Goal: Transaction & Acquisition: Purchase product/service

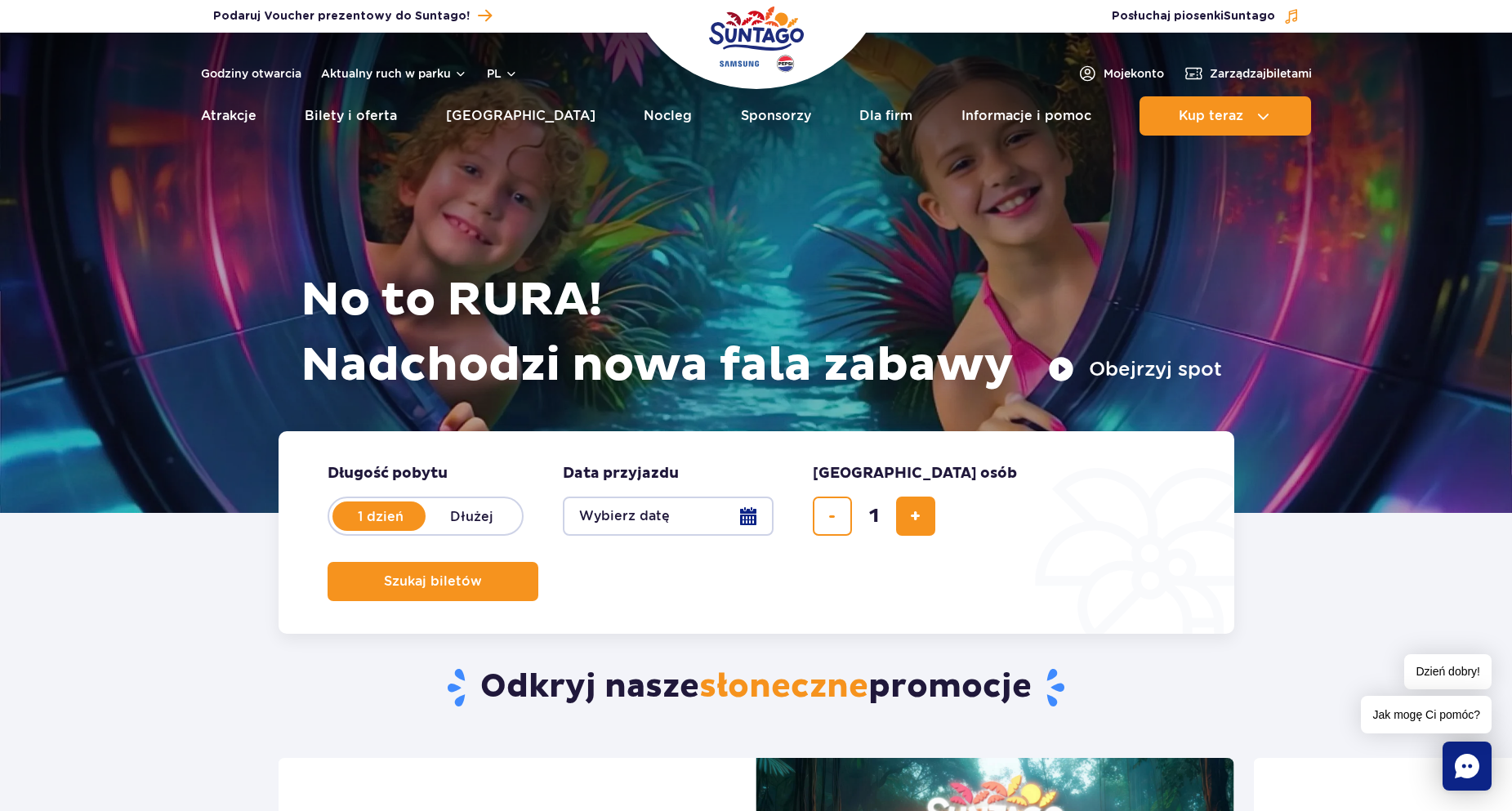
click at [687, 528] on button "Wybierz datę" at bounding box center [668, 516] width 211 height 39
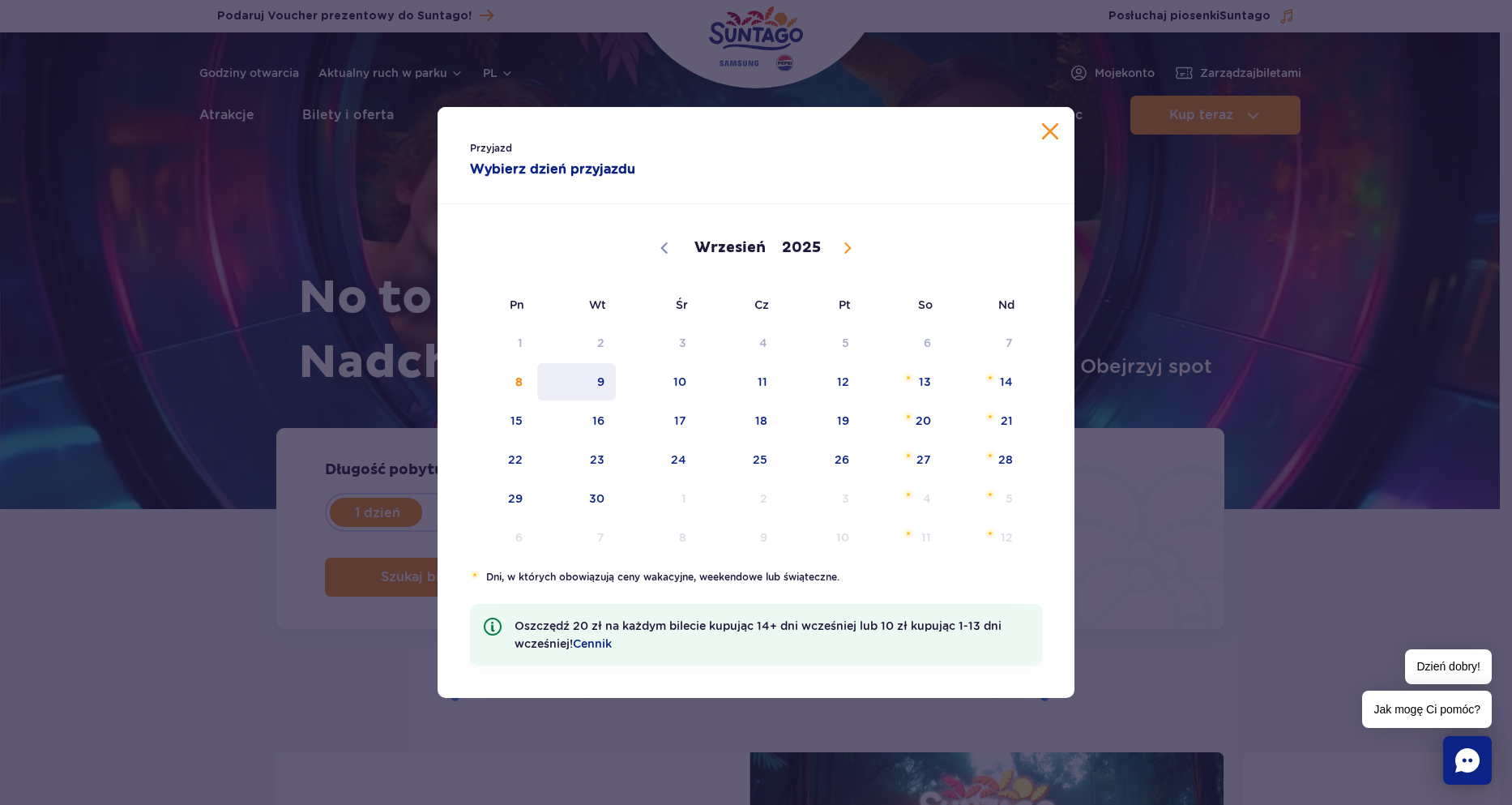
click at [605, 376] on span "9" at bounding box center [577, 381] width 82 height 37
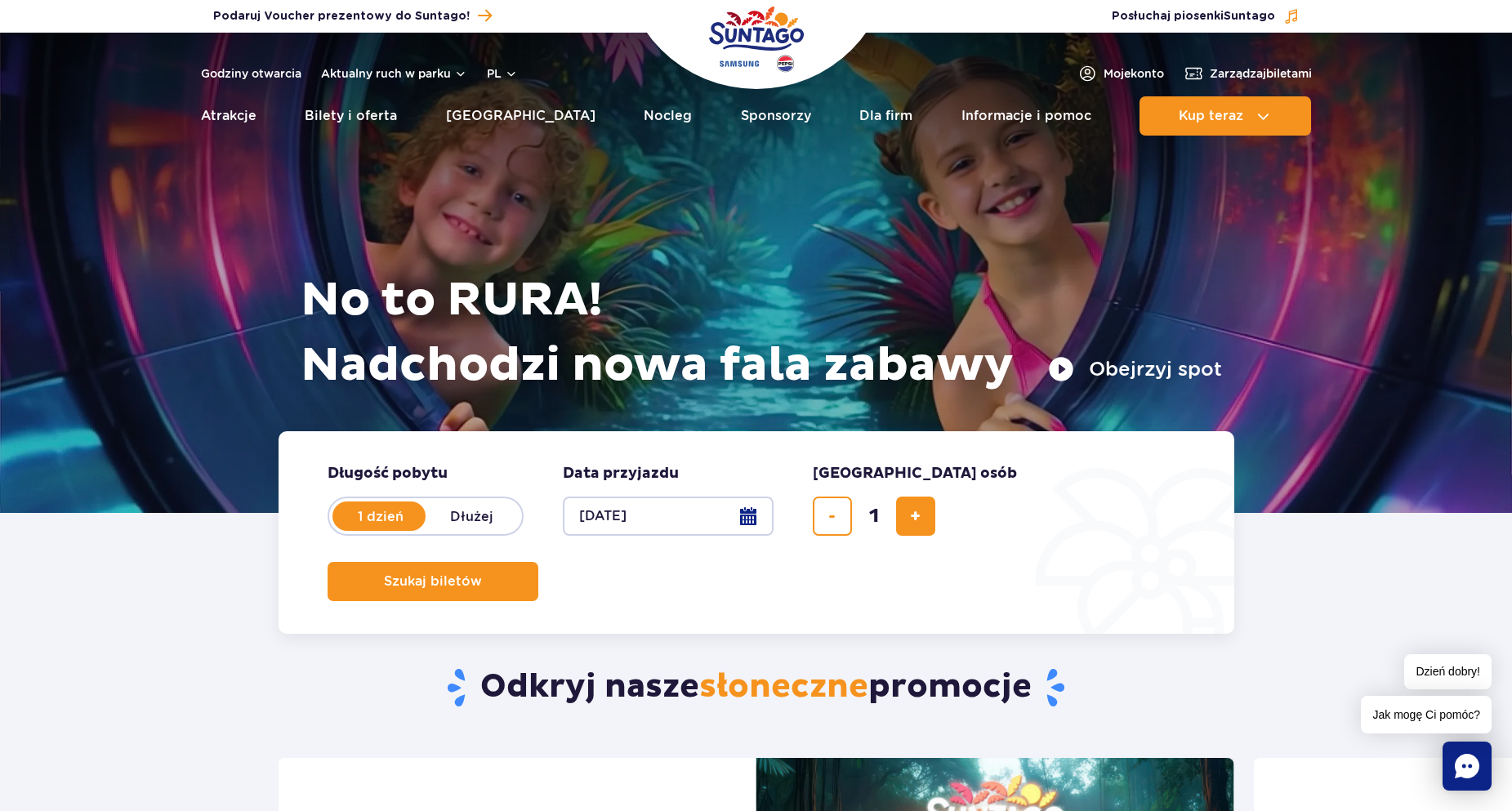
click at [650, 507] on button "[DATE]" at bounding box center [668, 516] width 211 height 39
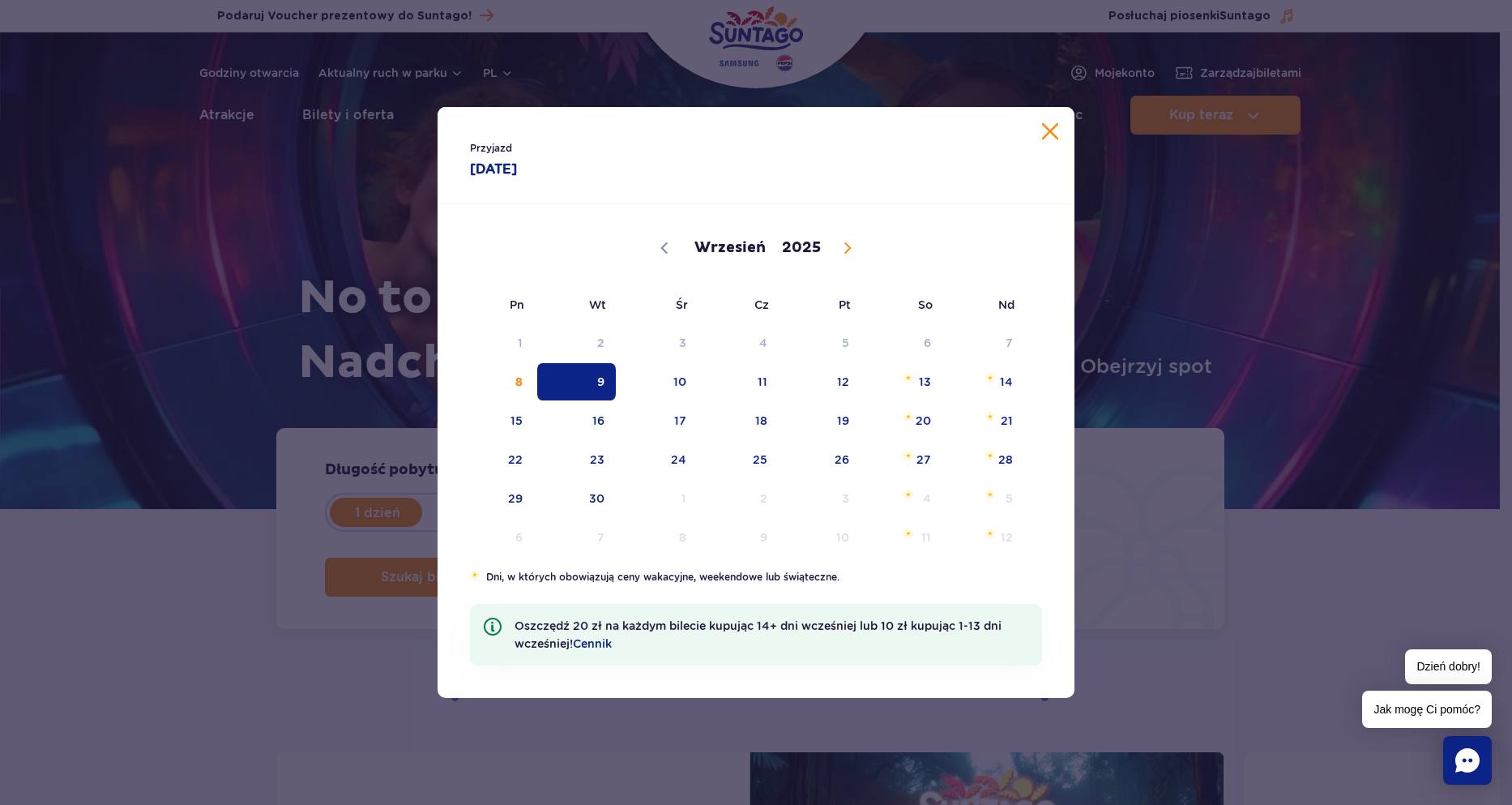
click at [589, 386] on span "9" at bounding box center [577, 381] width 82 height 37
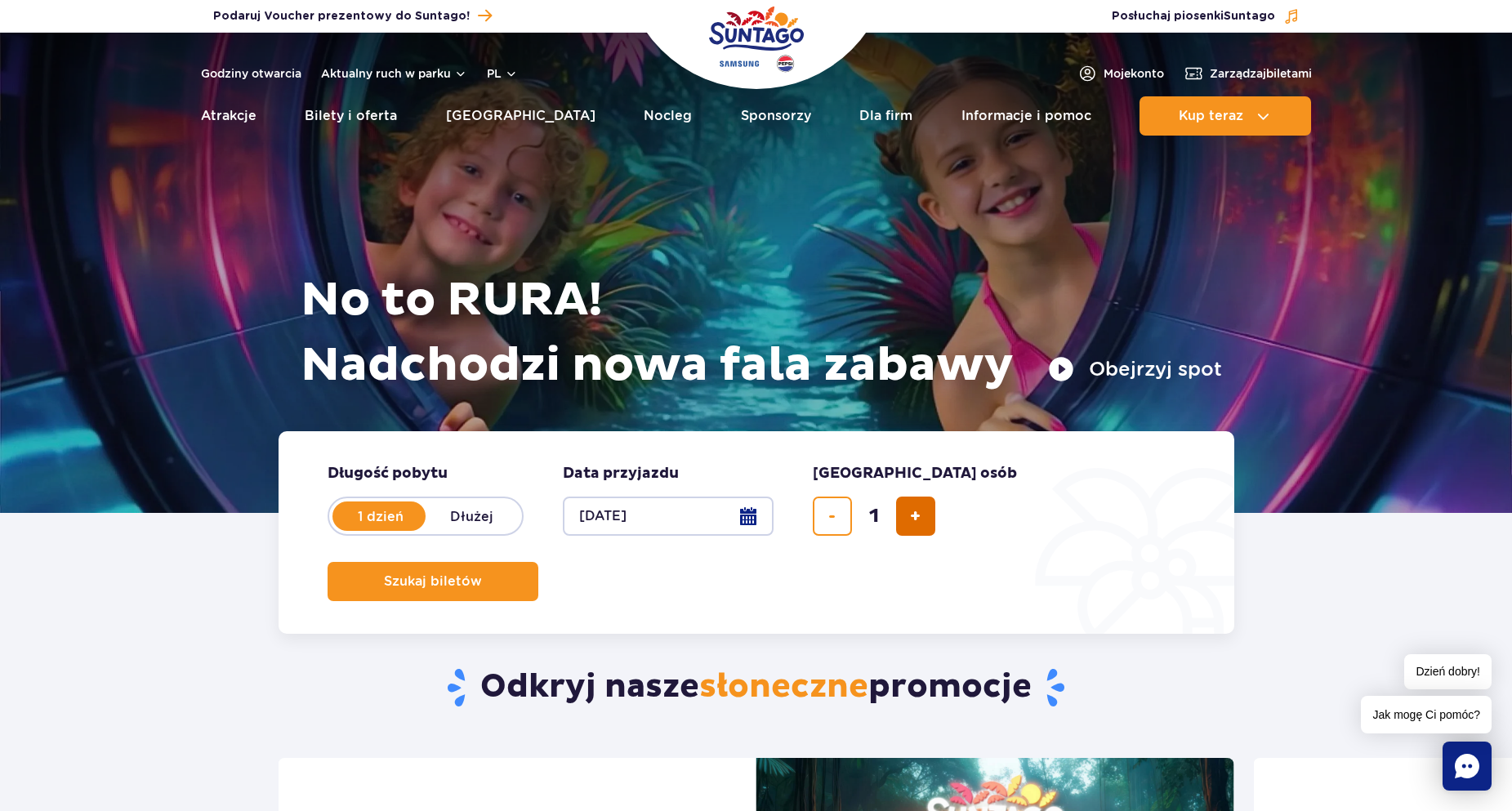
click at [926, 518] on button "dodaj bilet" at bounding box center [916, 516] width 39 height 39
type input "4"
click at [538, 562] on button "Szukaj biletów" at bounding box center [433, 581] width 211 height 39
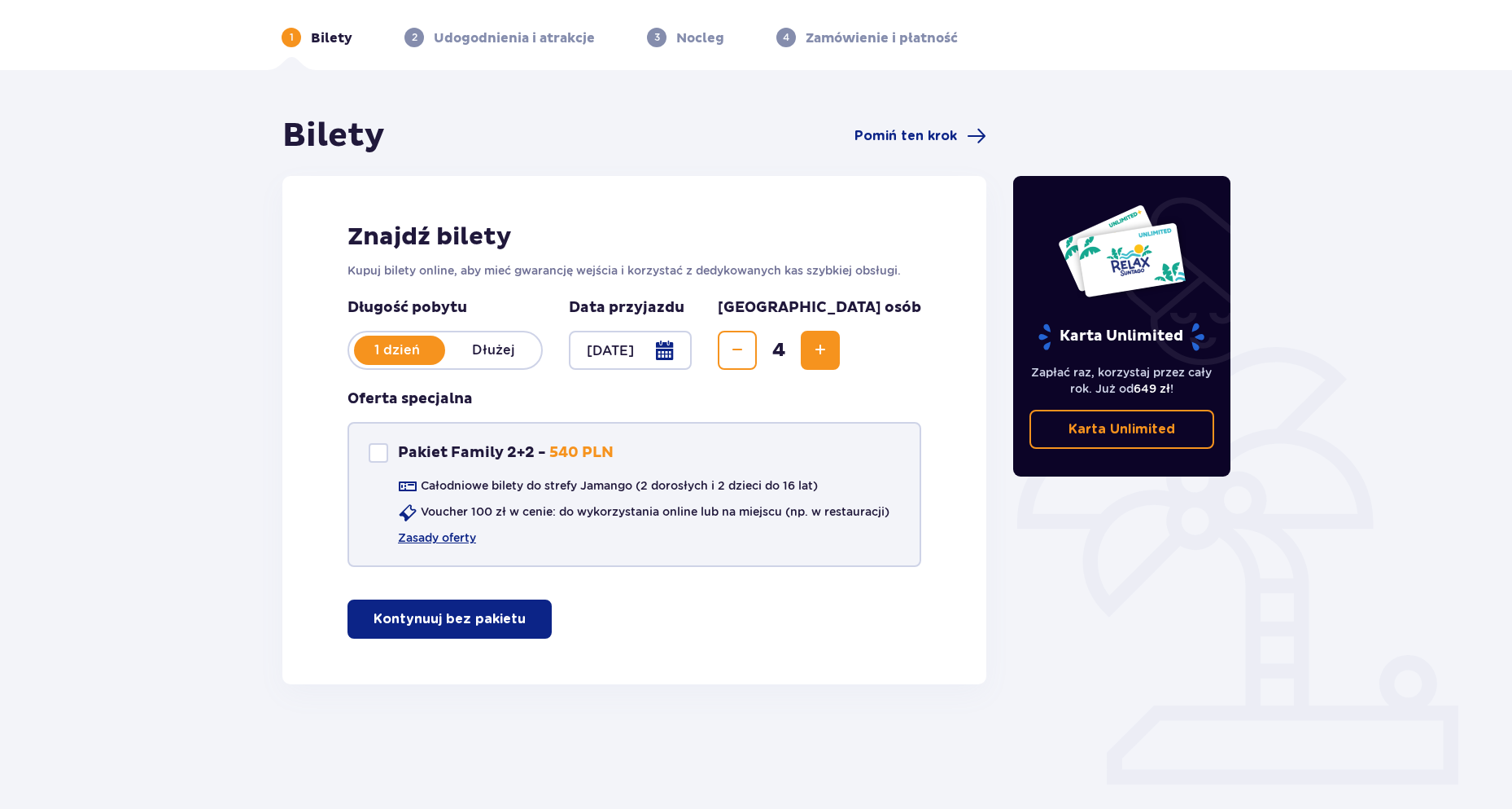
scroll to position [59, 0]
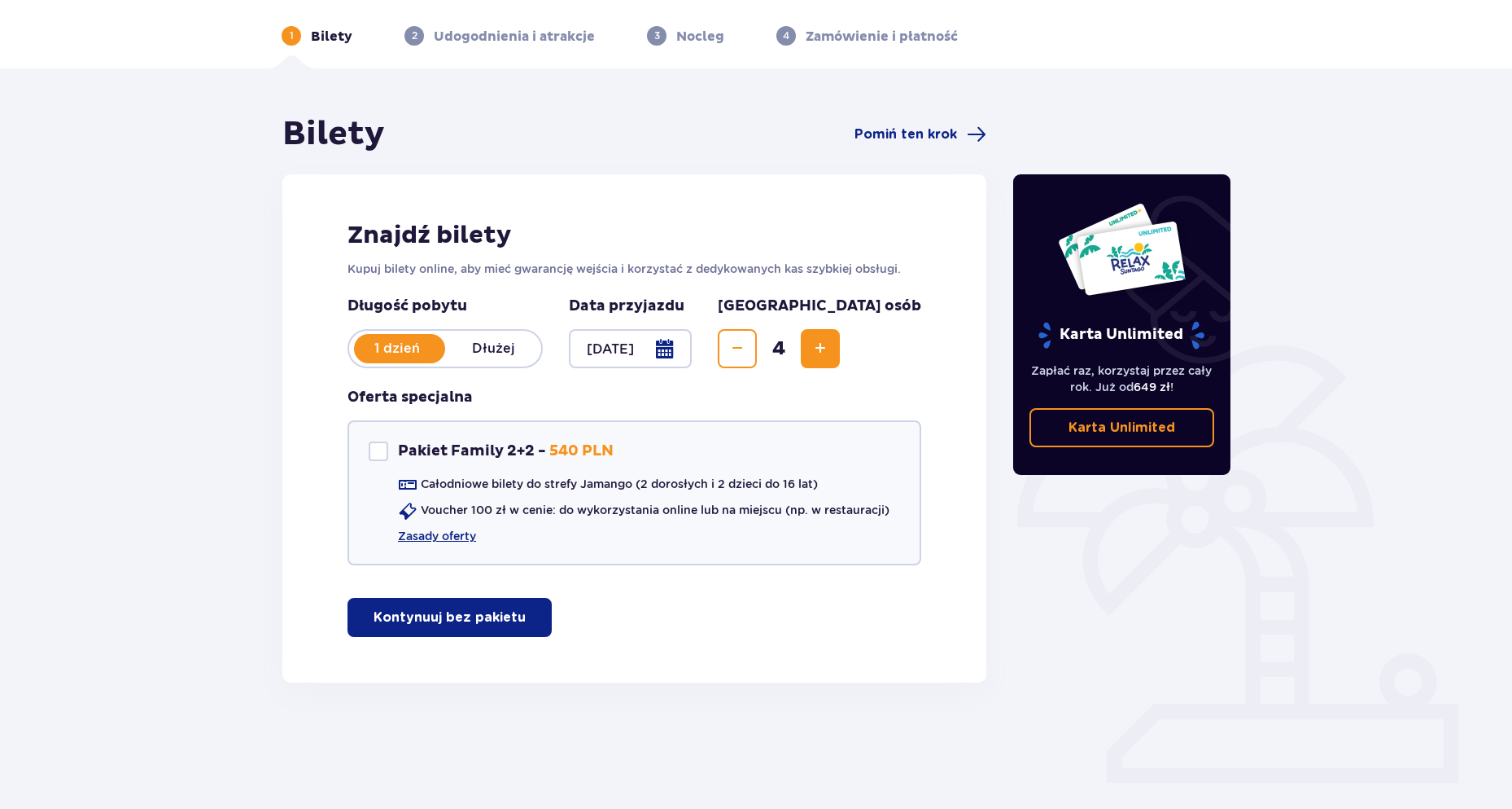
click at [505, 606] on button "Kontynuuj bez pakietu" at bounding box center [450, 617] width 204 height 39
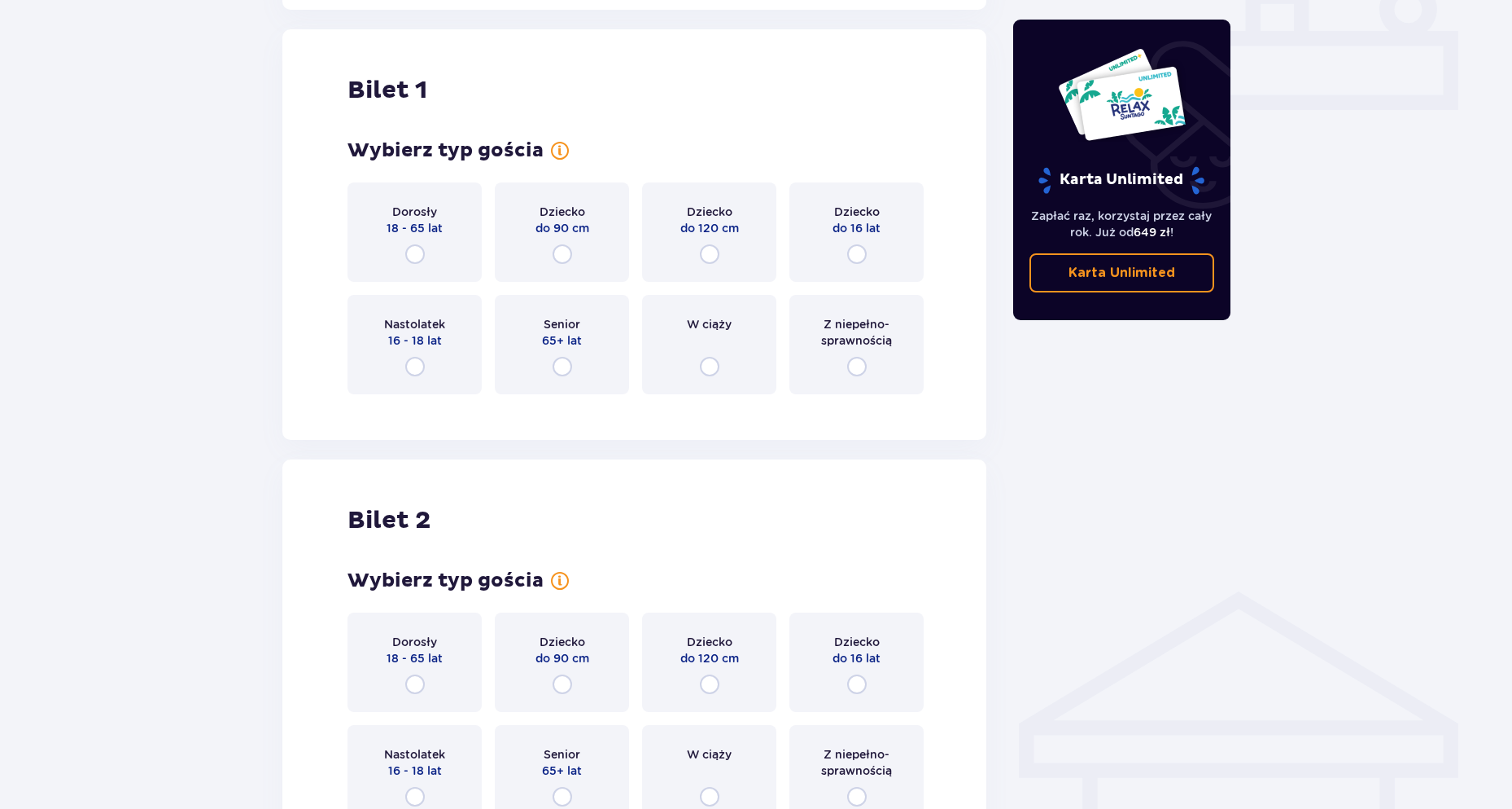
scroll to position [741, 0]
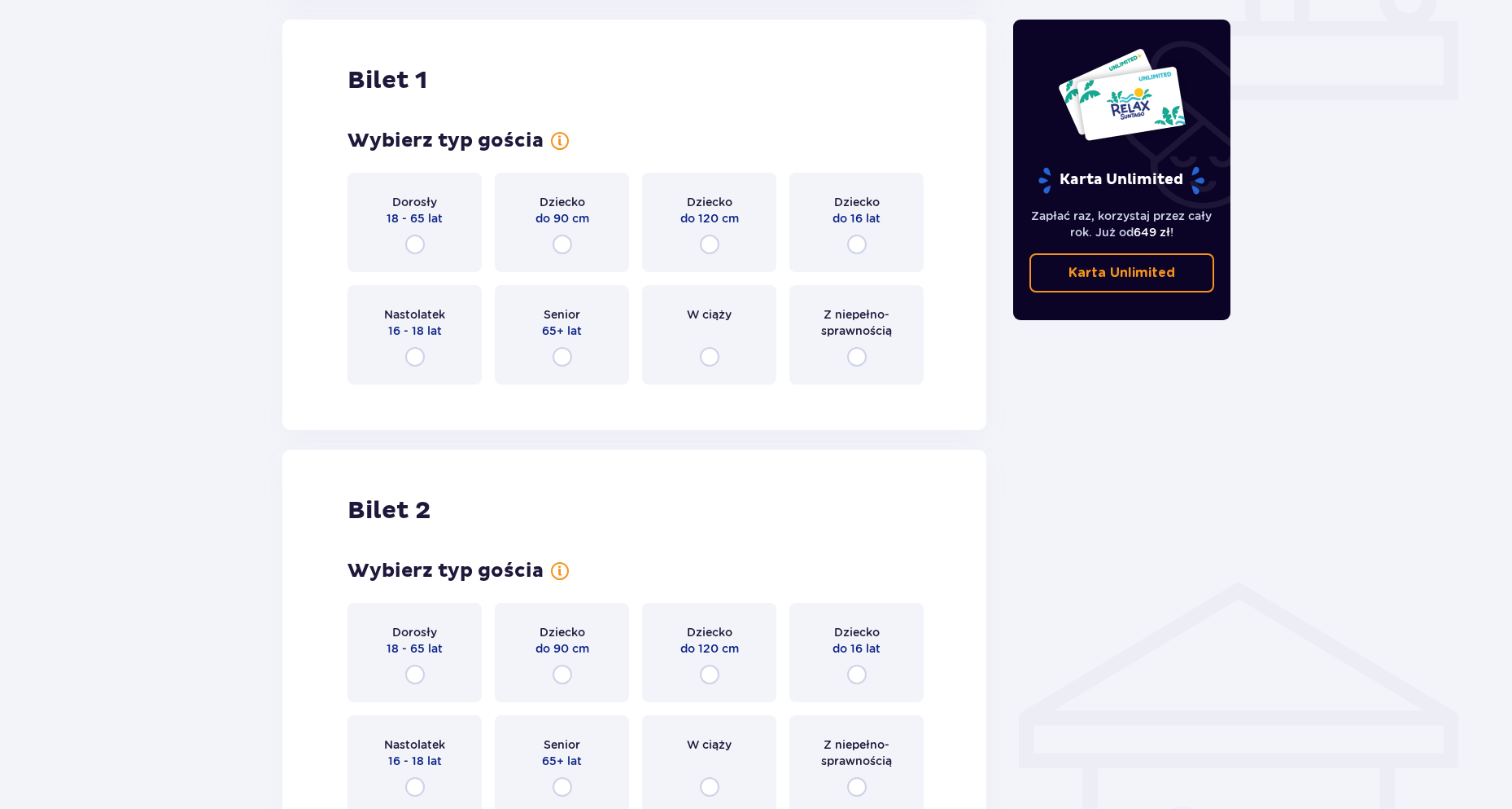
click at [432, 246] on div "Dorosły 18 - 65 lat" at bounding box center [415, 222] width 135 height 99
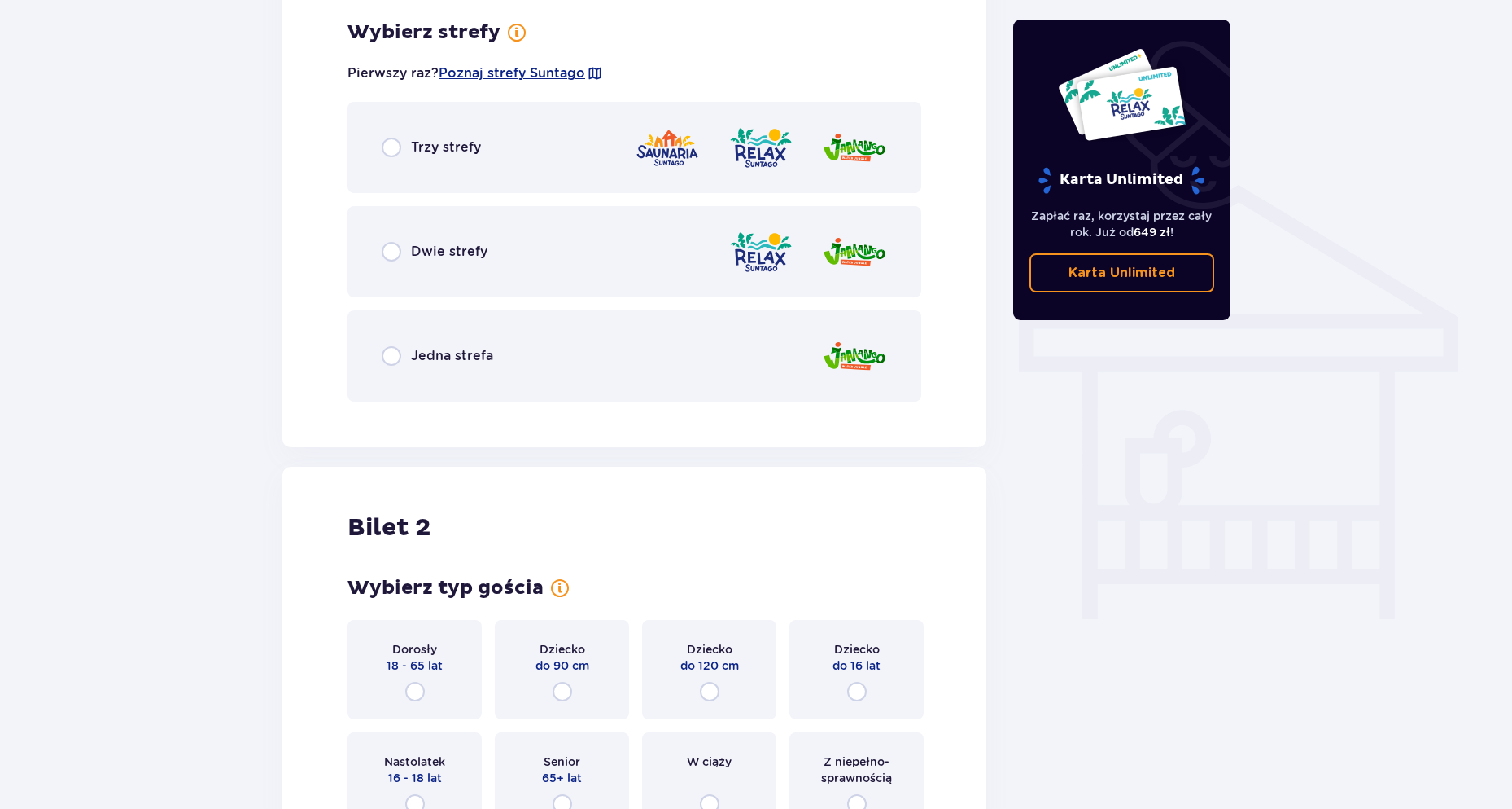
scroll to position [1138, 0]
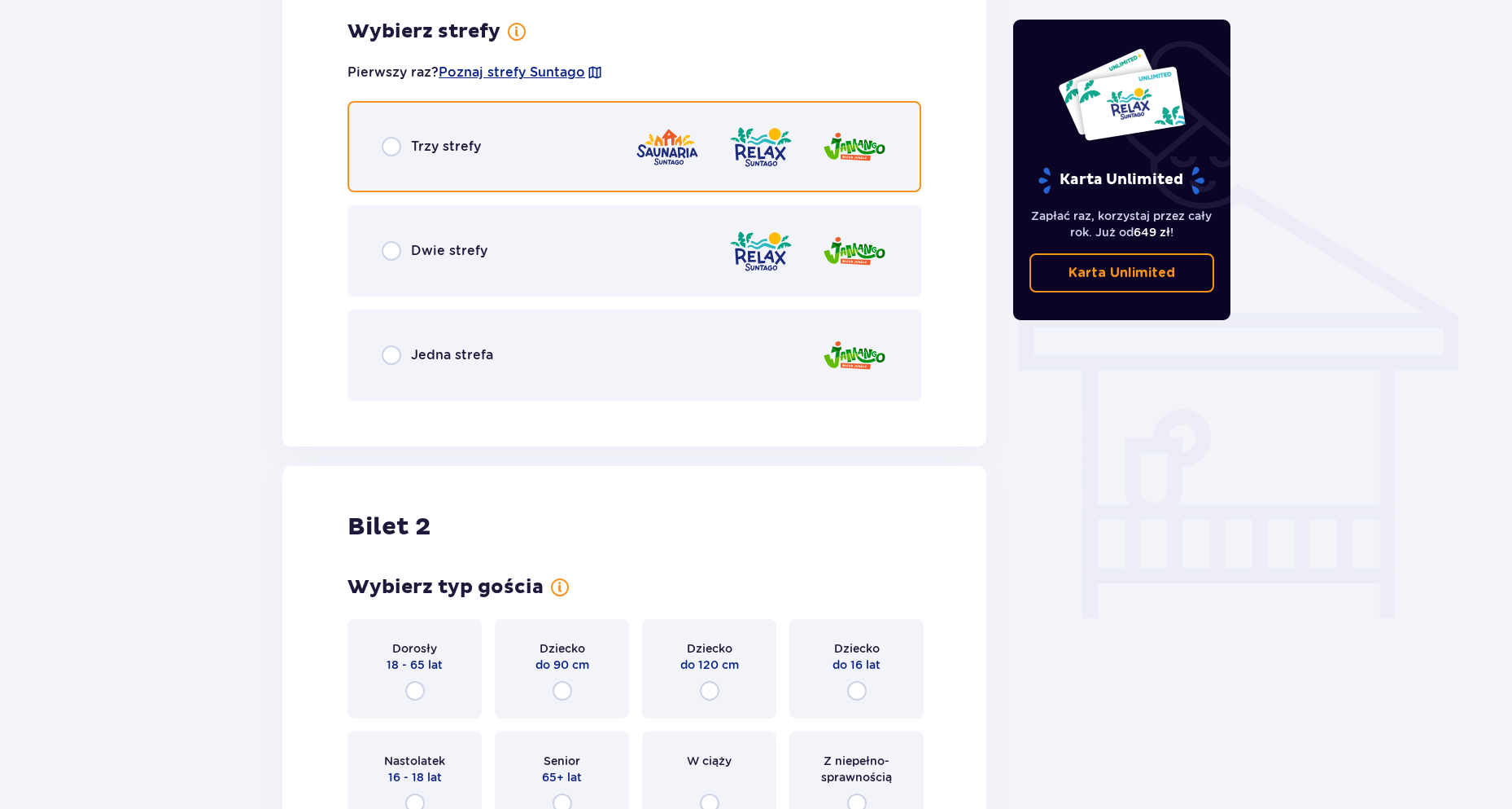
click at [392, 148] on input "radio" at bounding box center [392, 146] width 20 height 20
radio input "true"
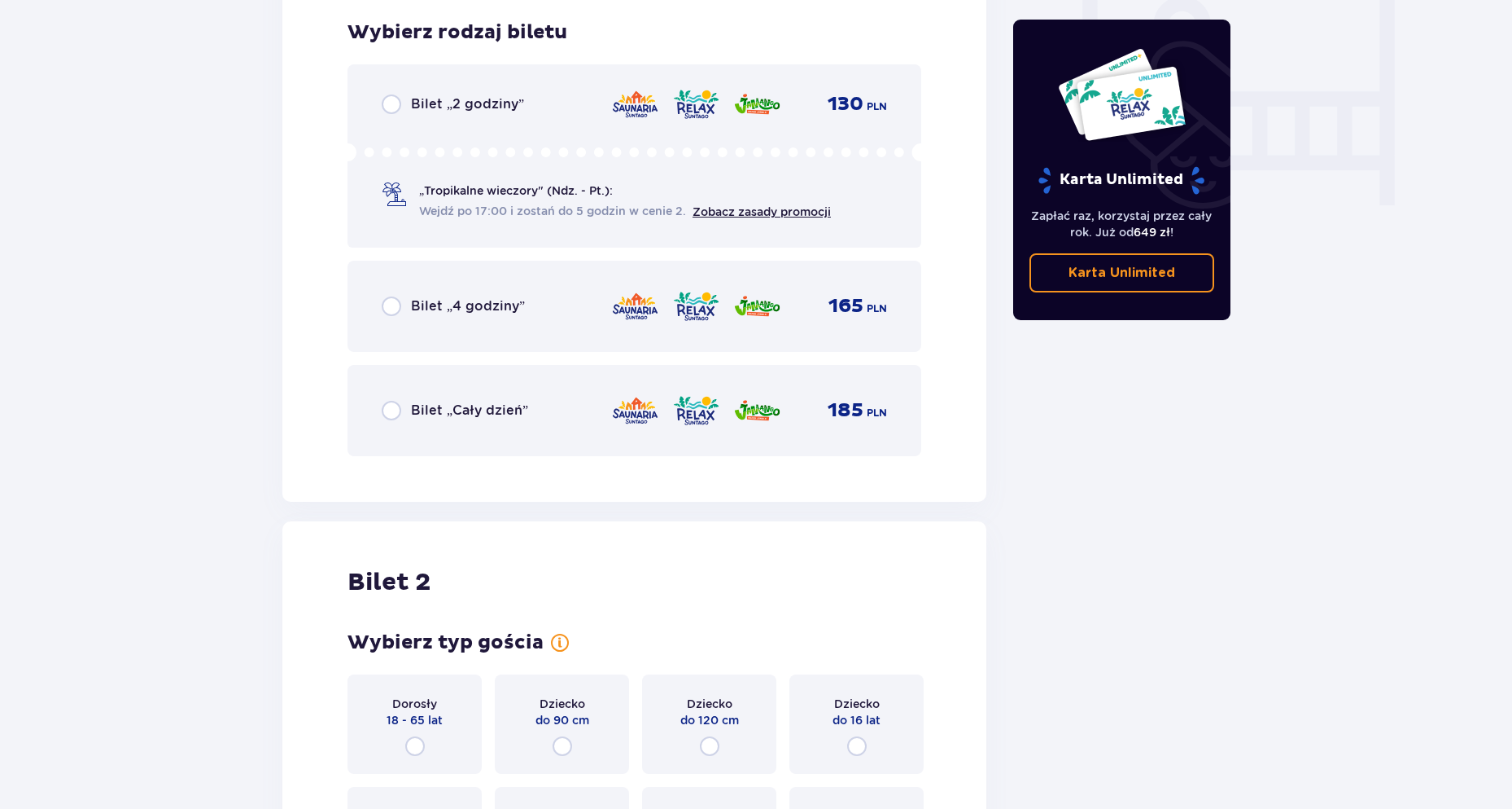
scroll to position [1552, 0]
click at [410, 413] on div "Bilet „Cały dzień”" at bounding box center [455, 410] width 146 height 20
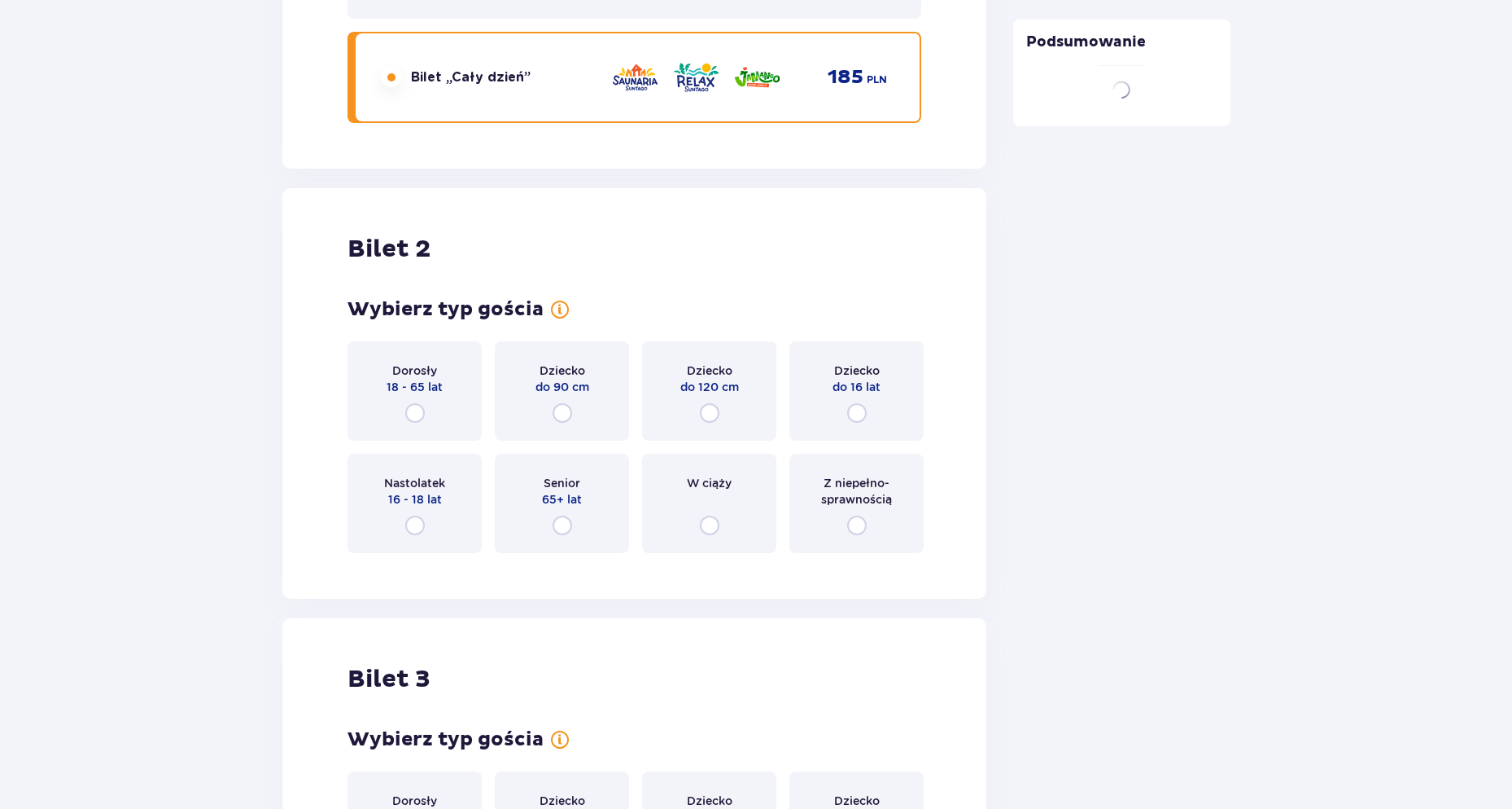
scroll to position [2053, 0]
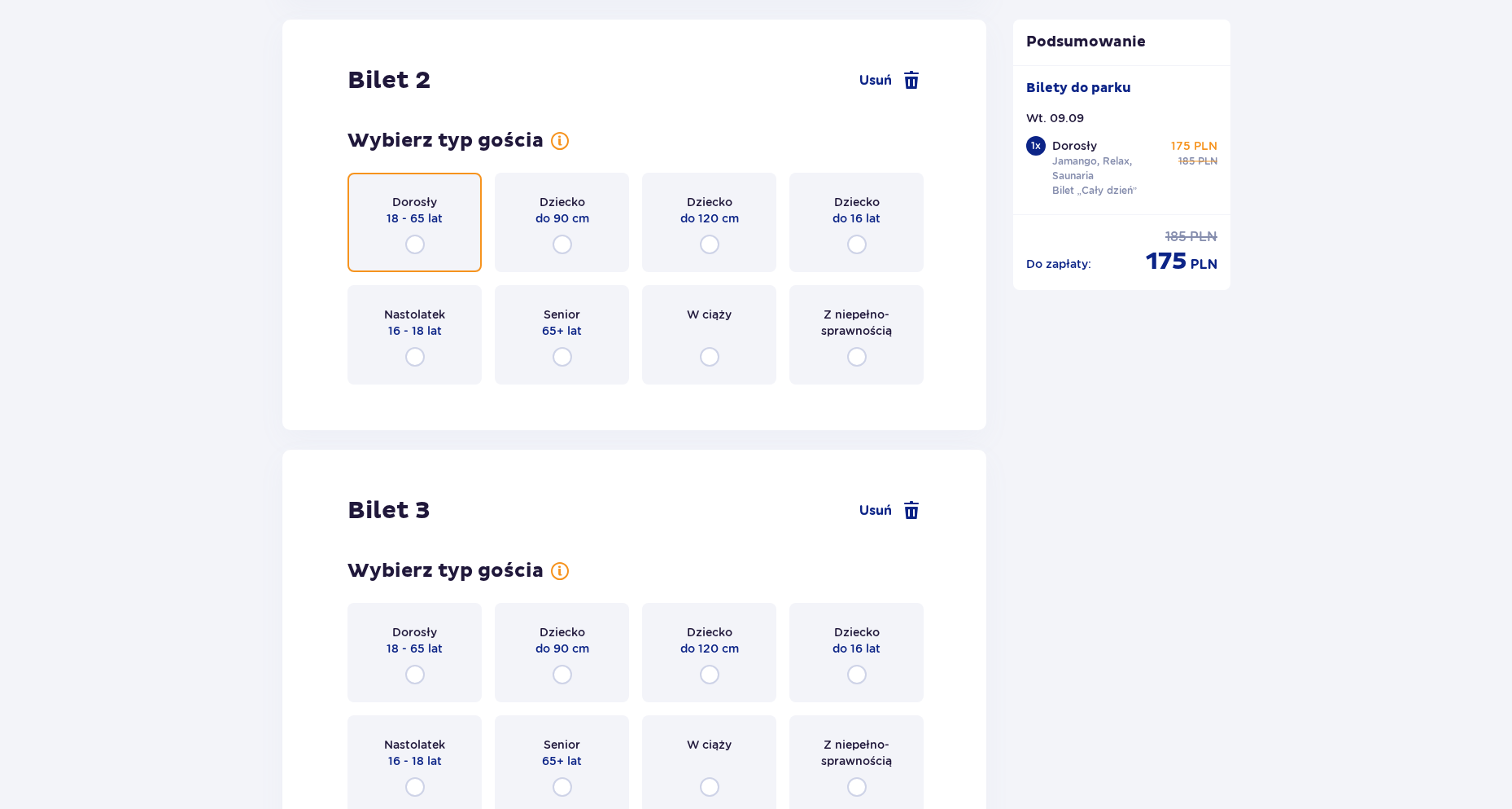
click at [420, 246] on input "radio" at bounding box center [416, 245] width 20 height 20
radio input "true"
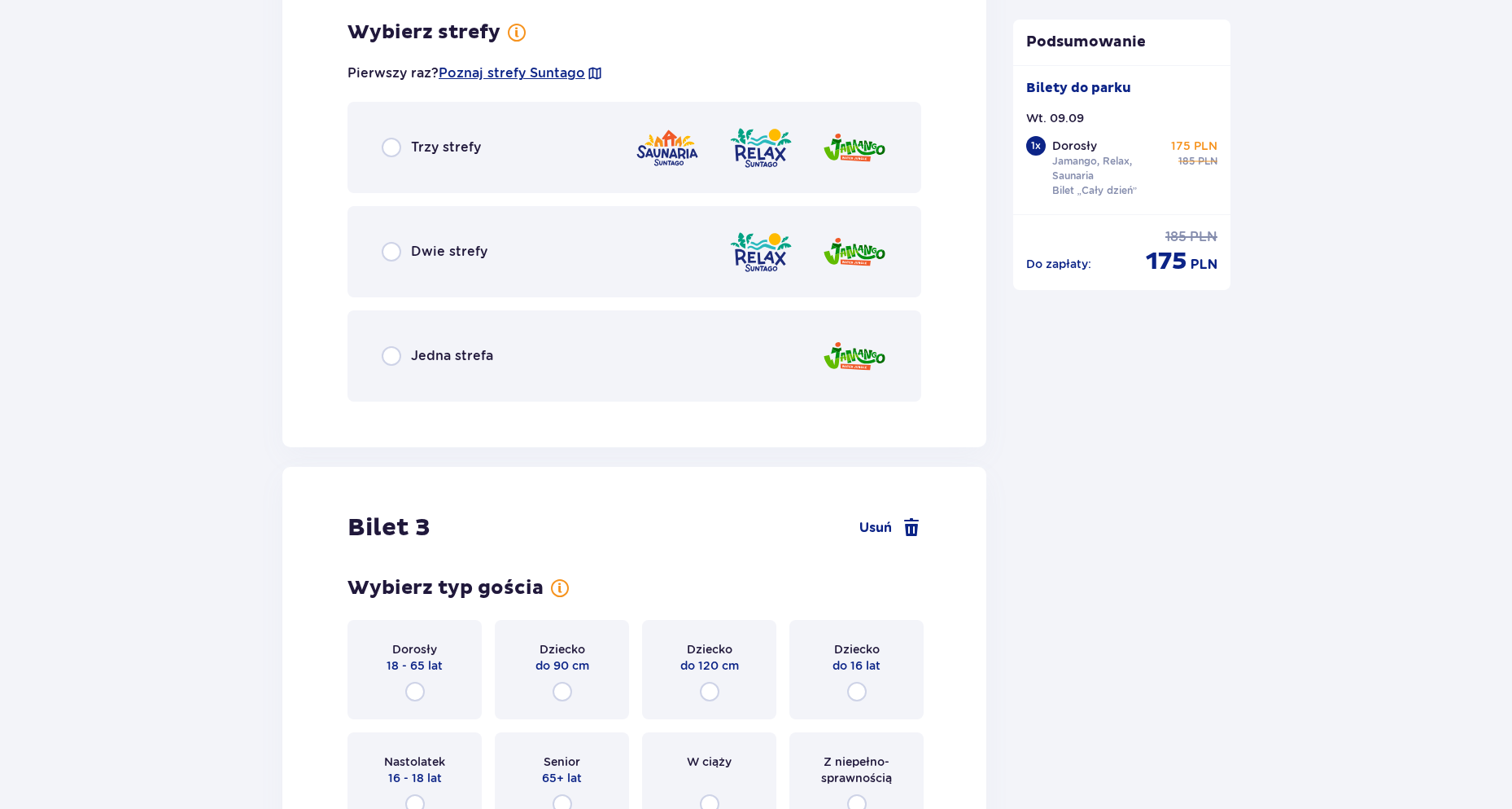
scroll to position [2451, 0]
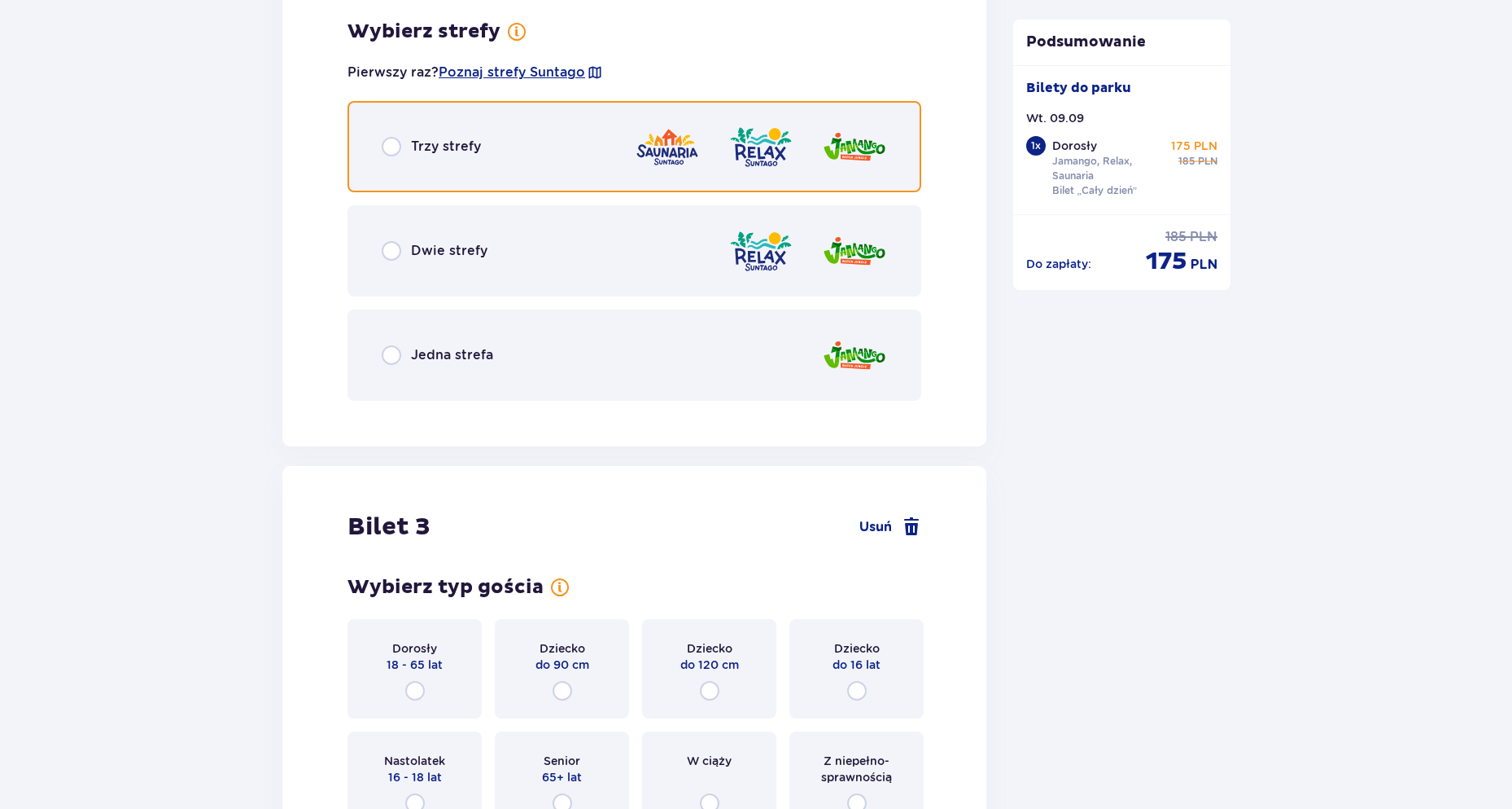
click at [397, 146] on input "radio" at bounding box center [392, 146] width 20 height 20
radio input "true"
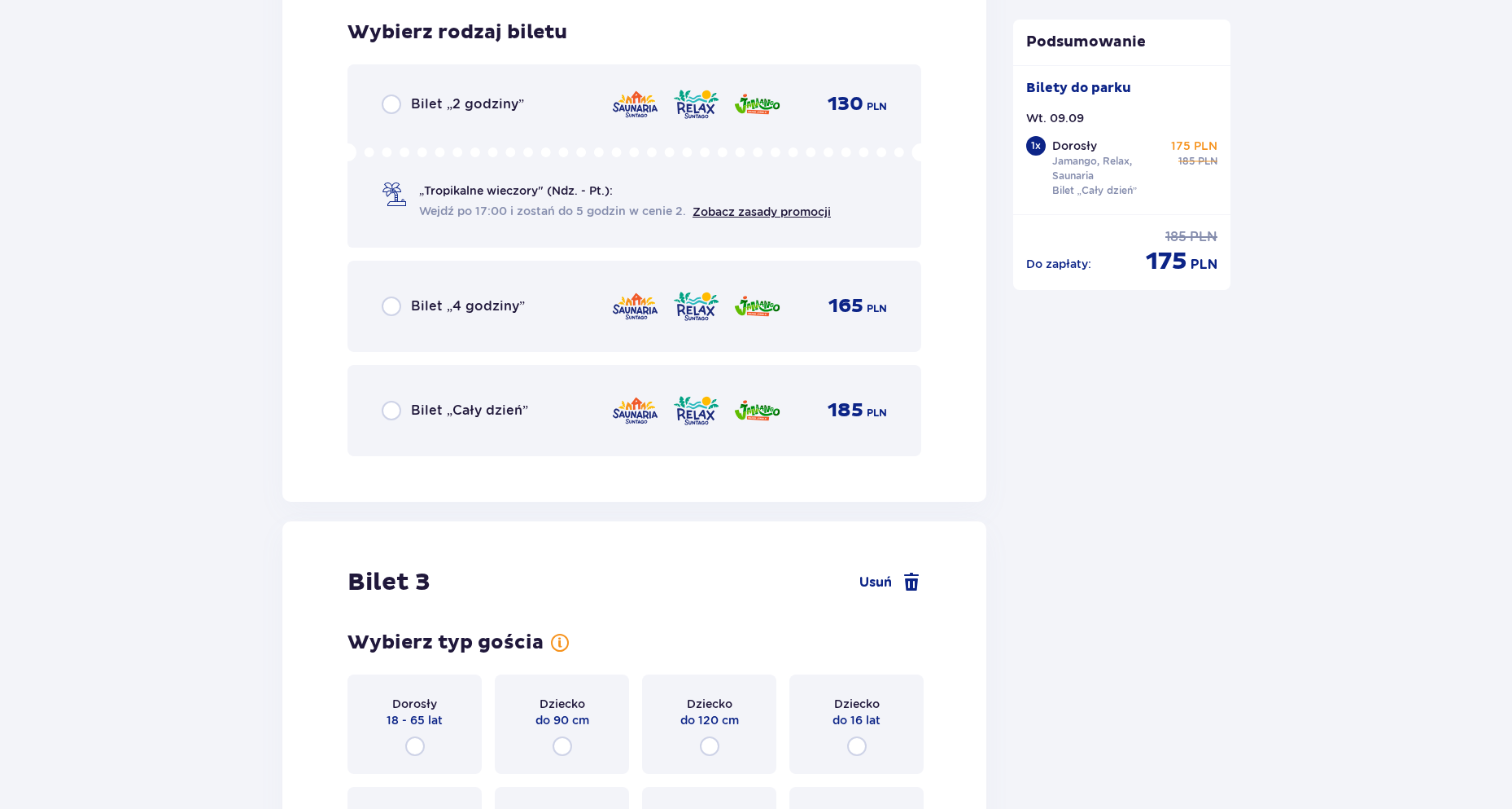
scroll to position [2864, 0]
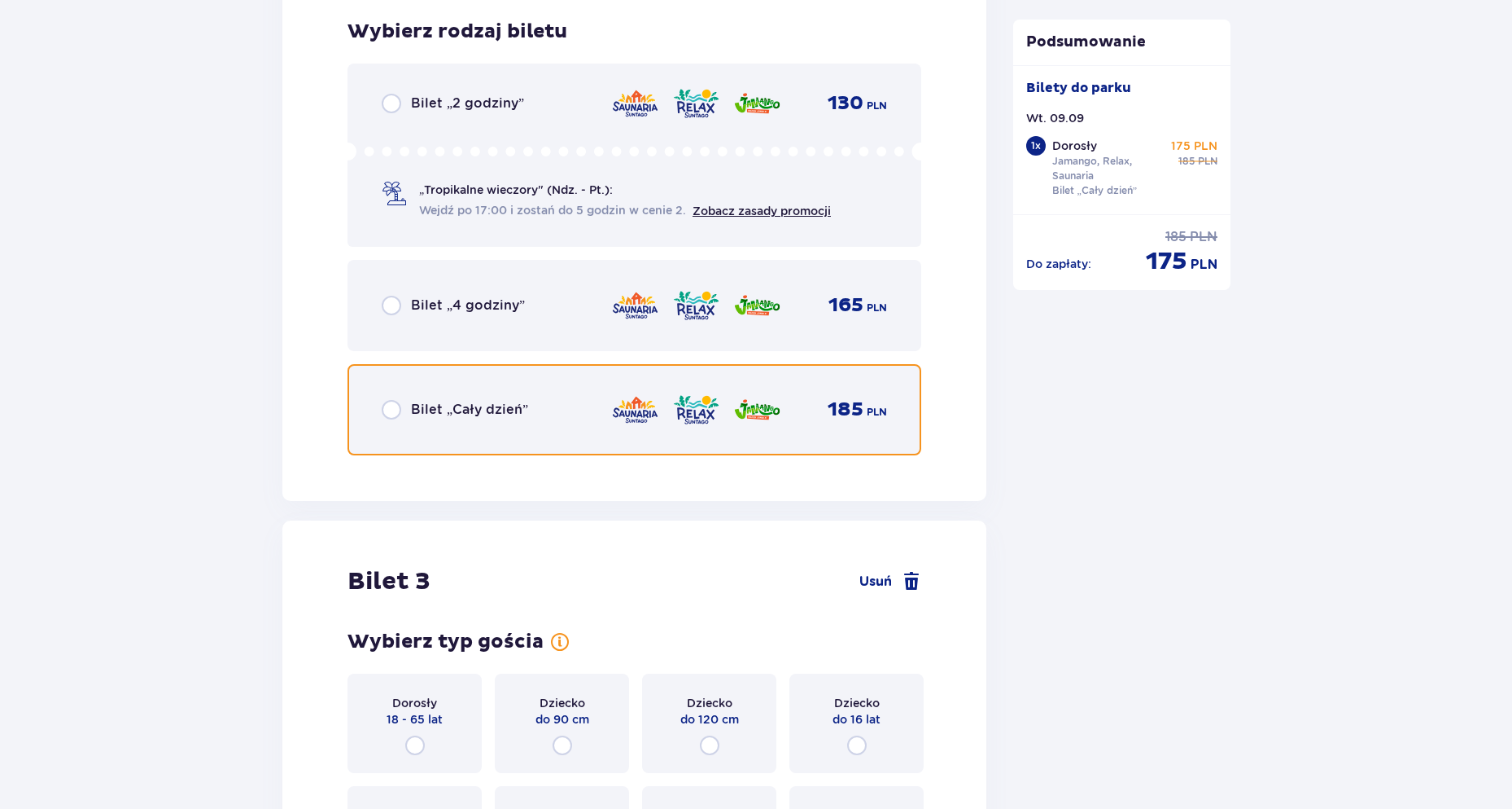
click at [385, 420] on input "radio" at bounding box center [392, 410] width 20 height 20
radio input "true"
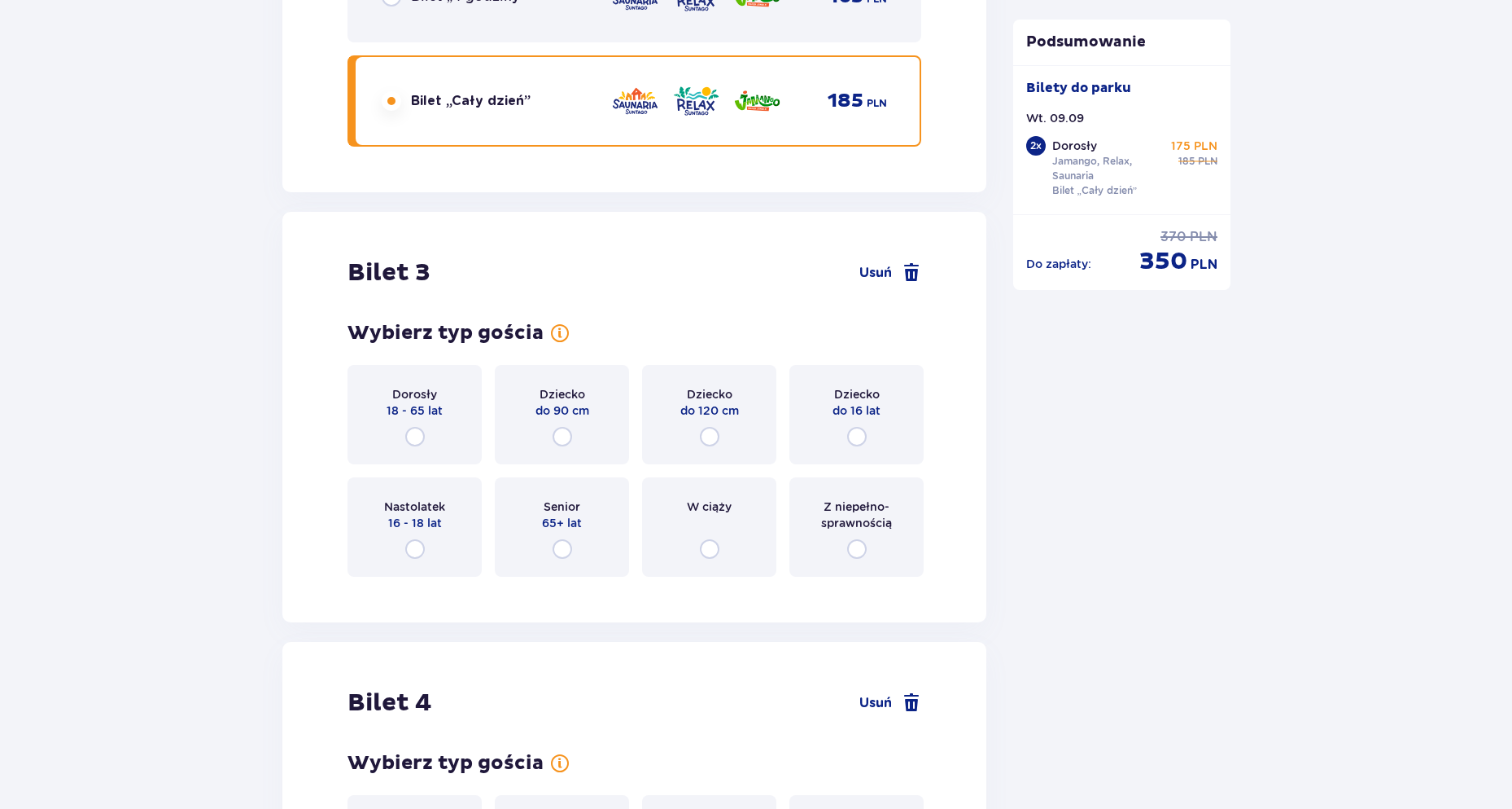
scroll to position [3366, 0]
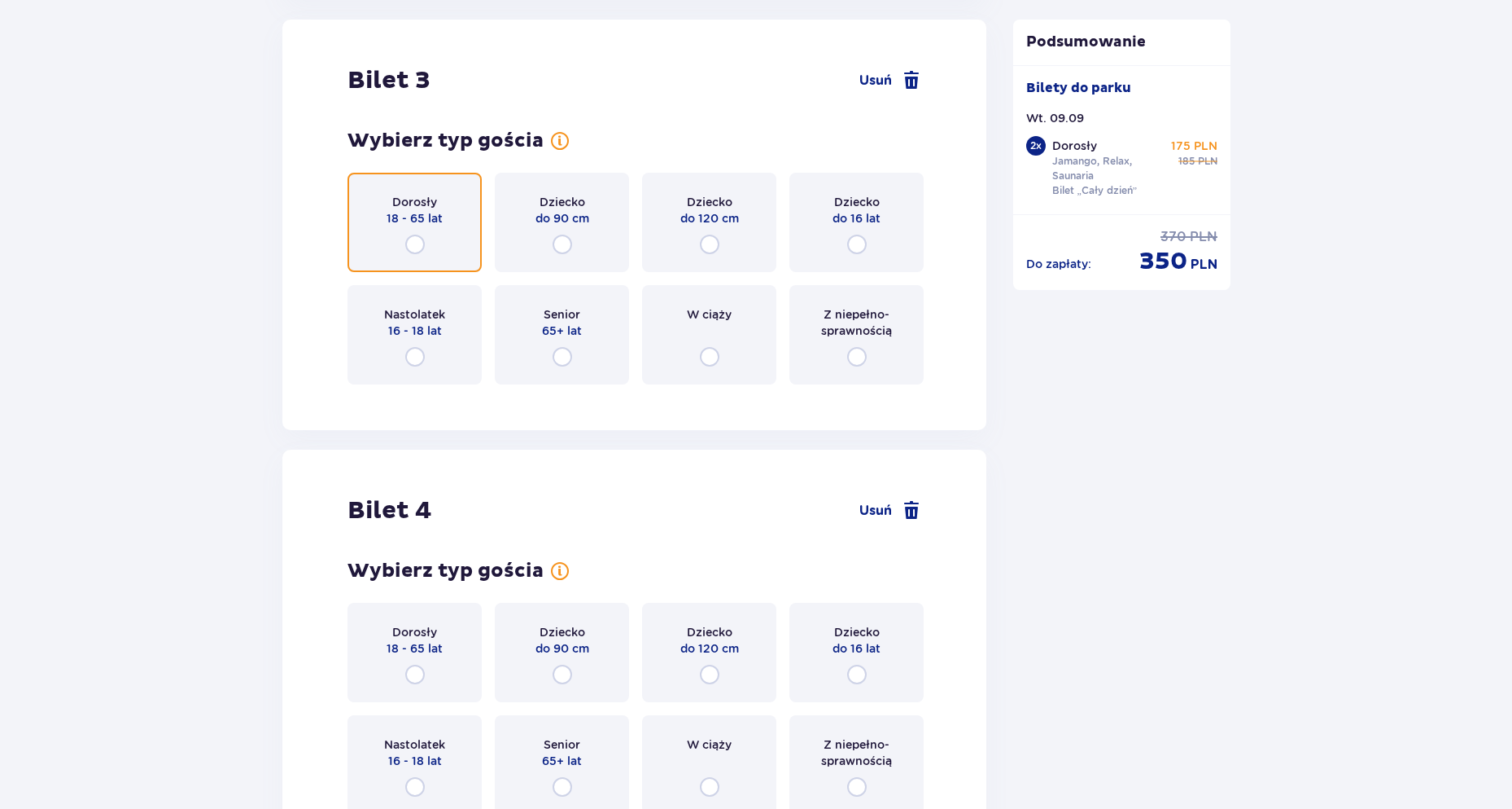
click at [423, 235] on input "radio" at bounding box center [416, 245] width 20 height 20
radio input "true"
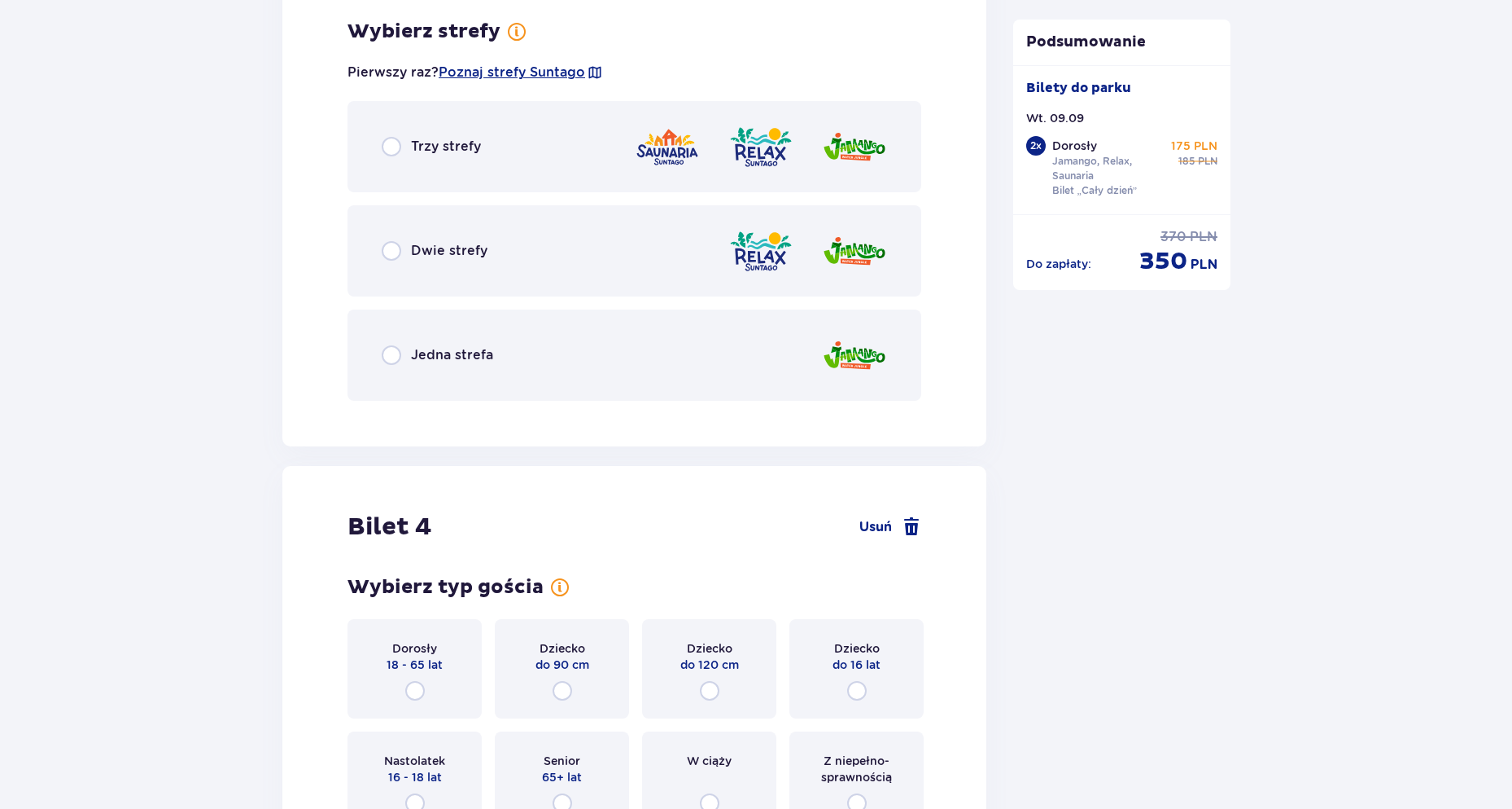
click at [406, 167] on div "Trzy strefy" at bounding box center [635, 146] width 574 height 91
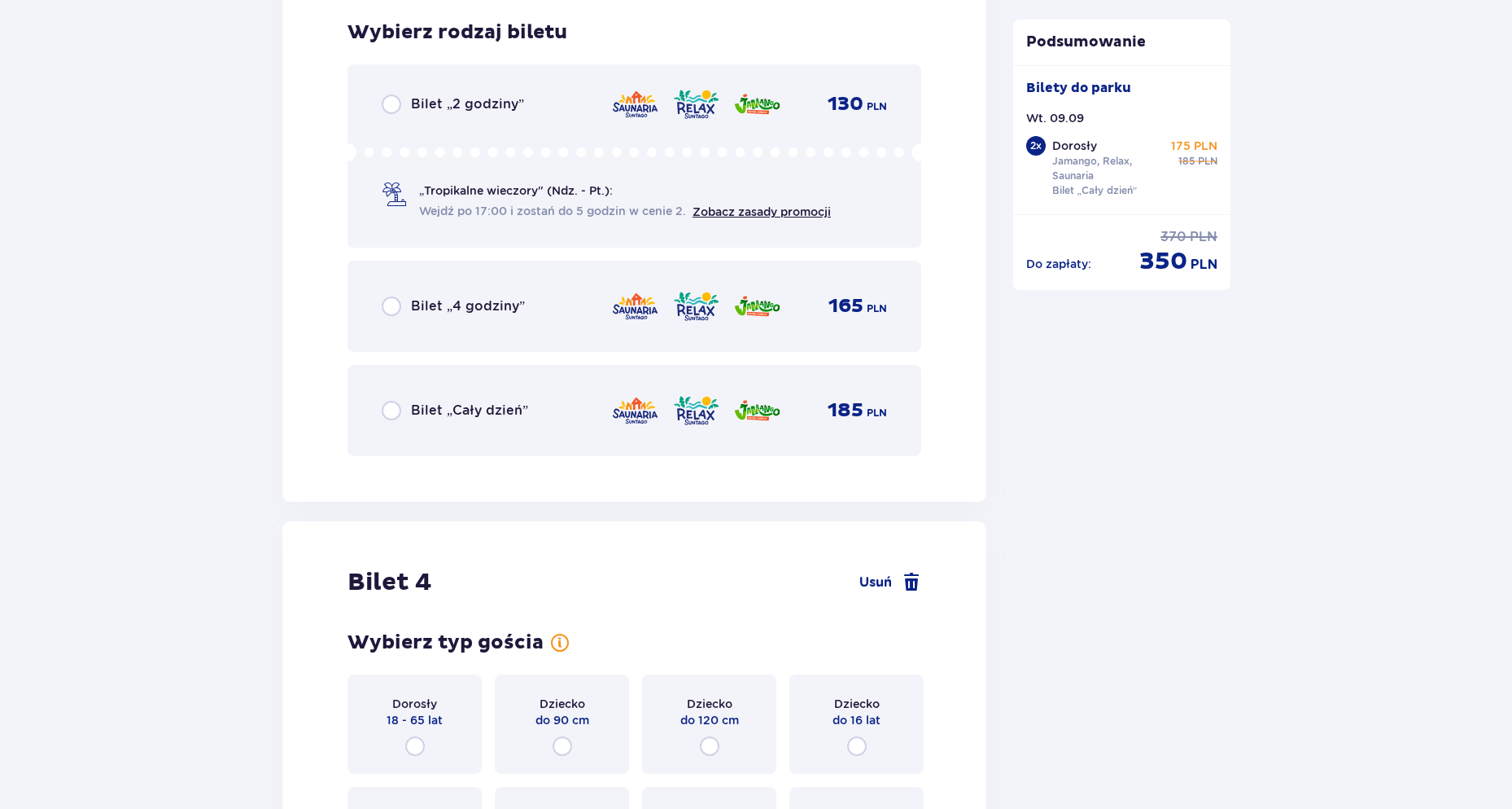
scroll to position [4177, 0]
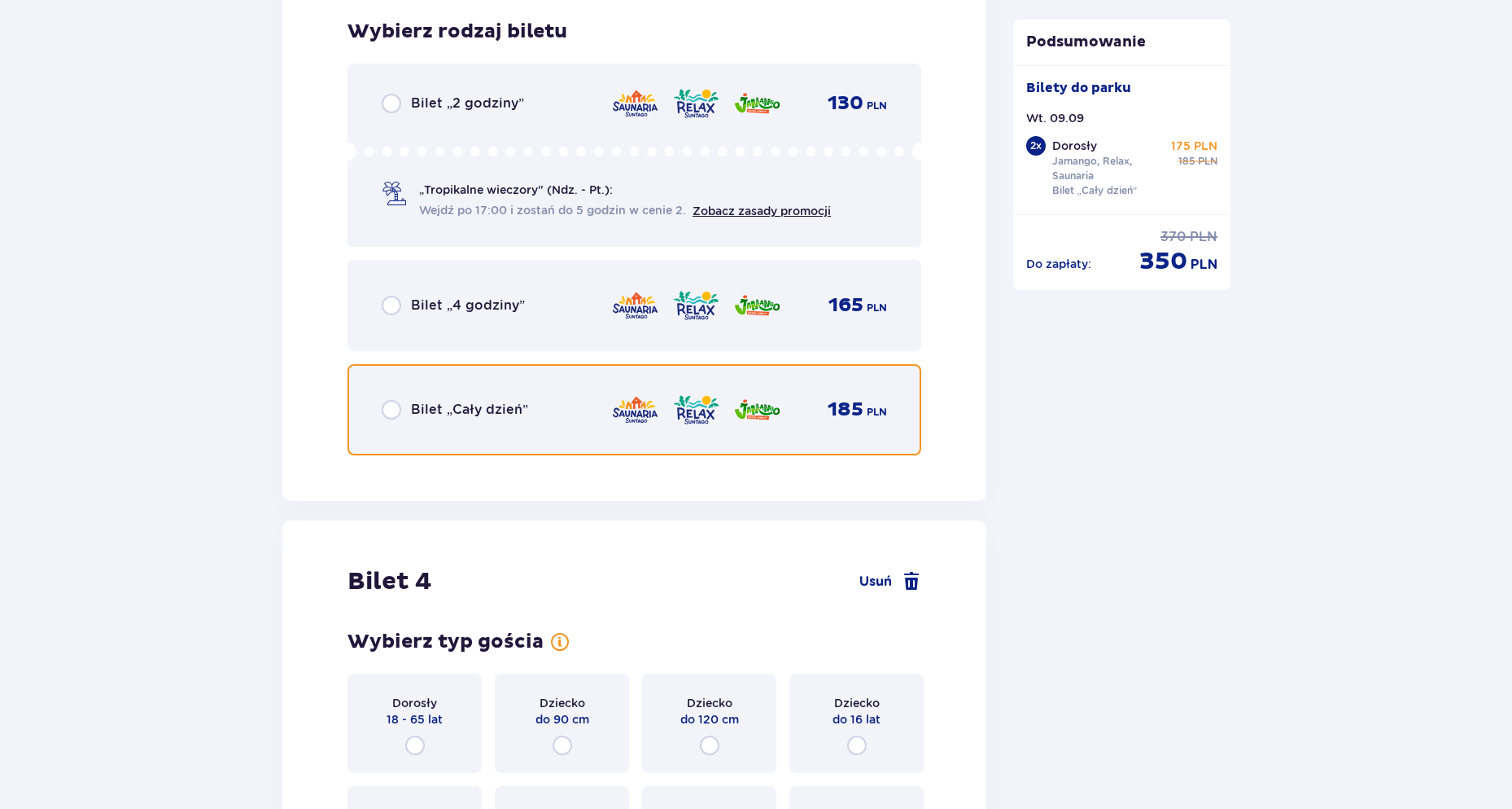
click at [393, 417] on input "radio" at bounding box center [392, 410] width 20 height 20
radio input "true"
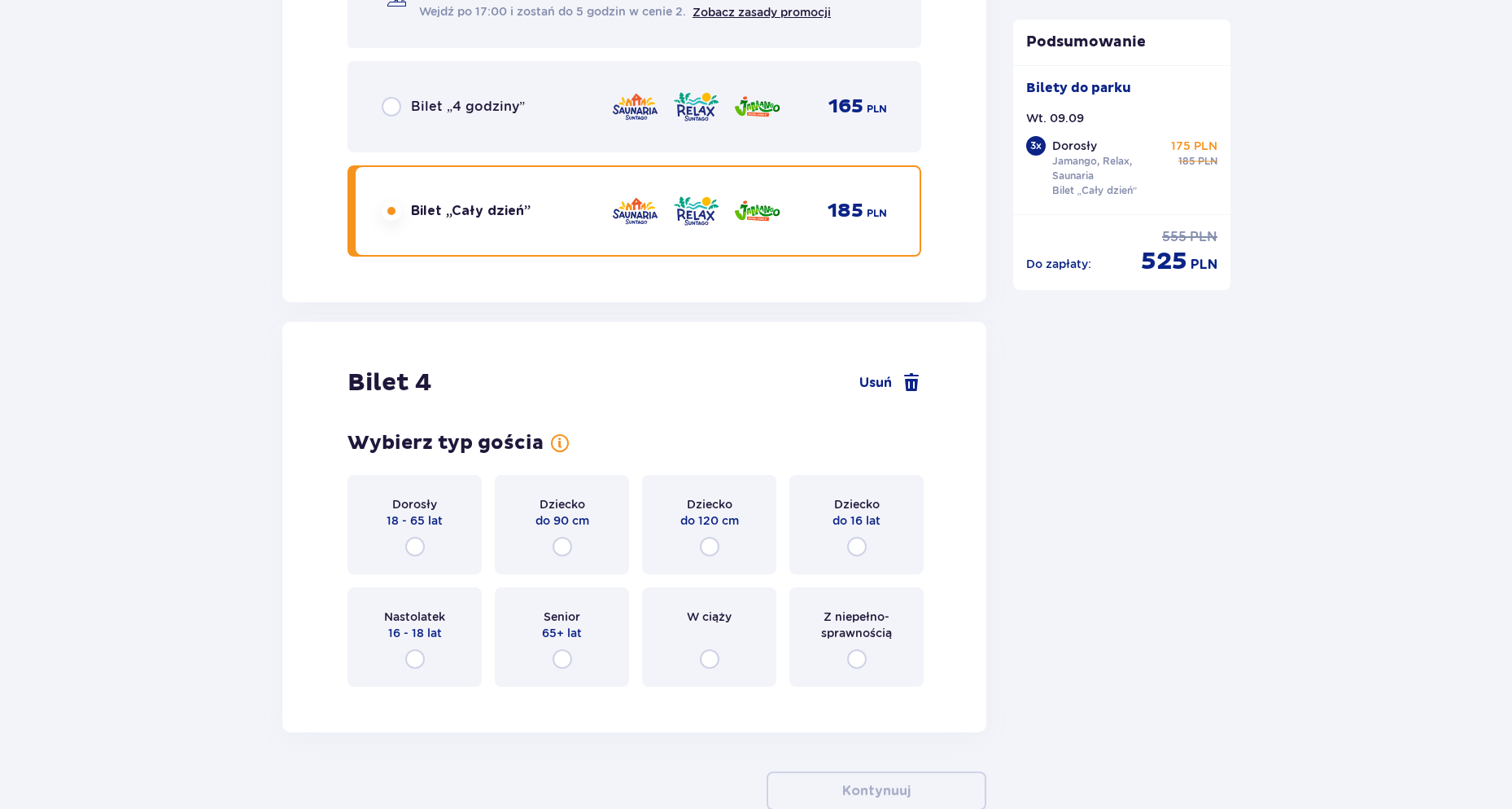
scroll to position [4475, 0]
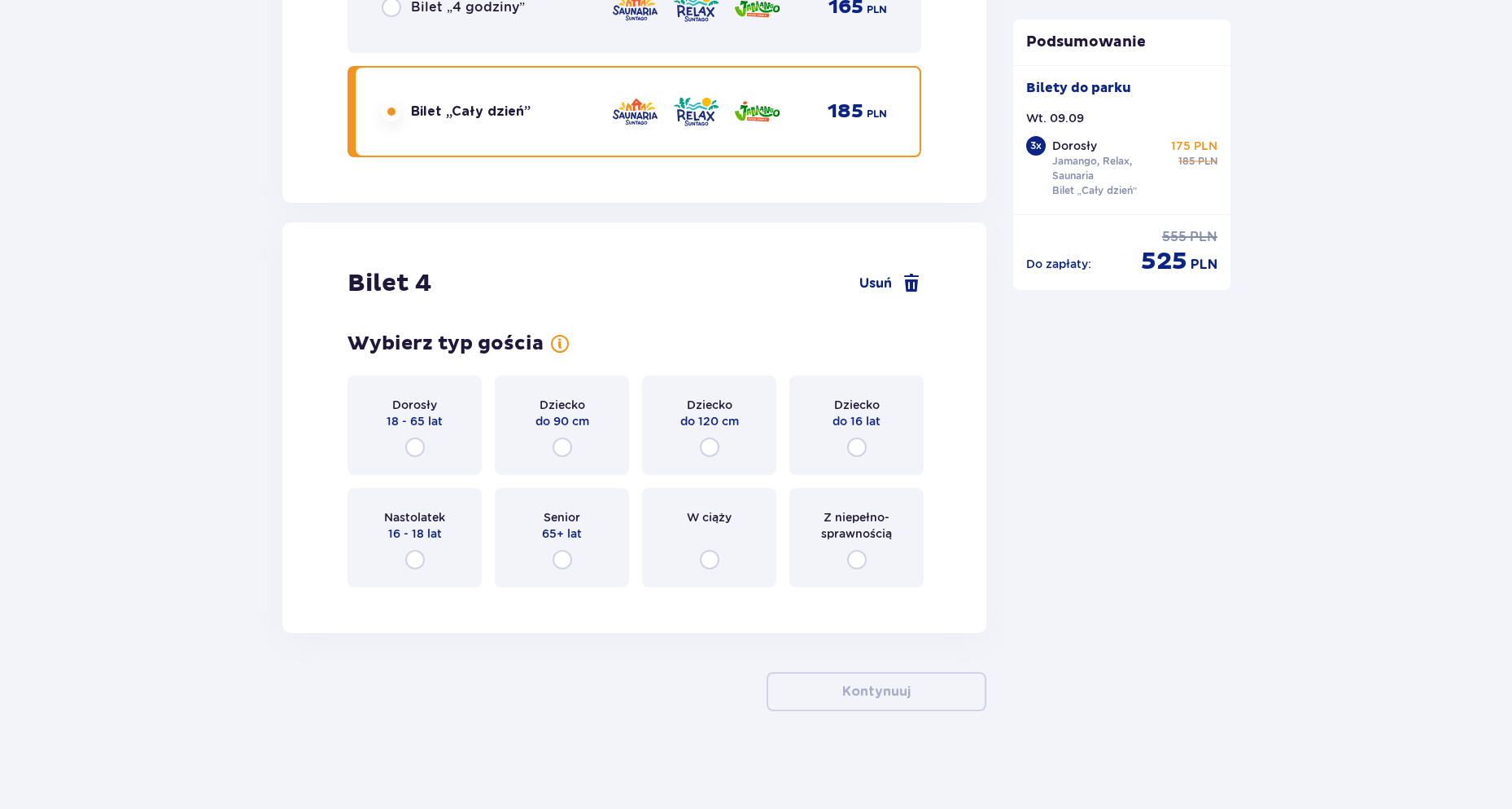
click at [423, 430] on div "Dorosły 18 - 65 lat" at bounding box center [415, 425] width 135 height 99
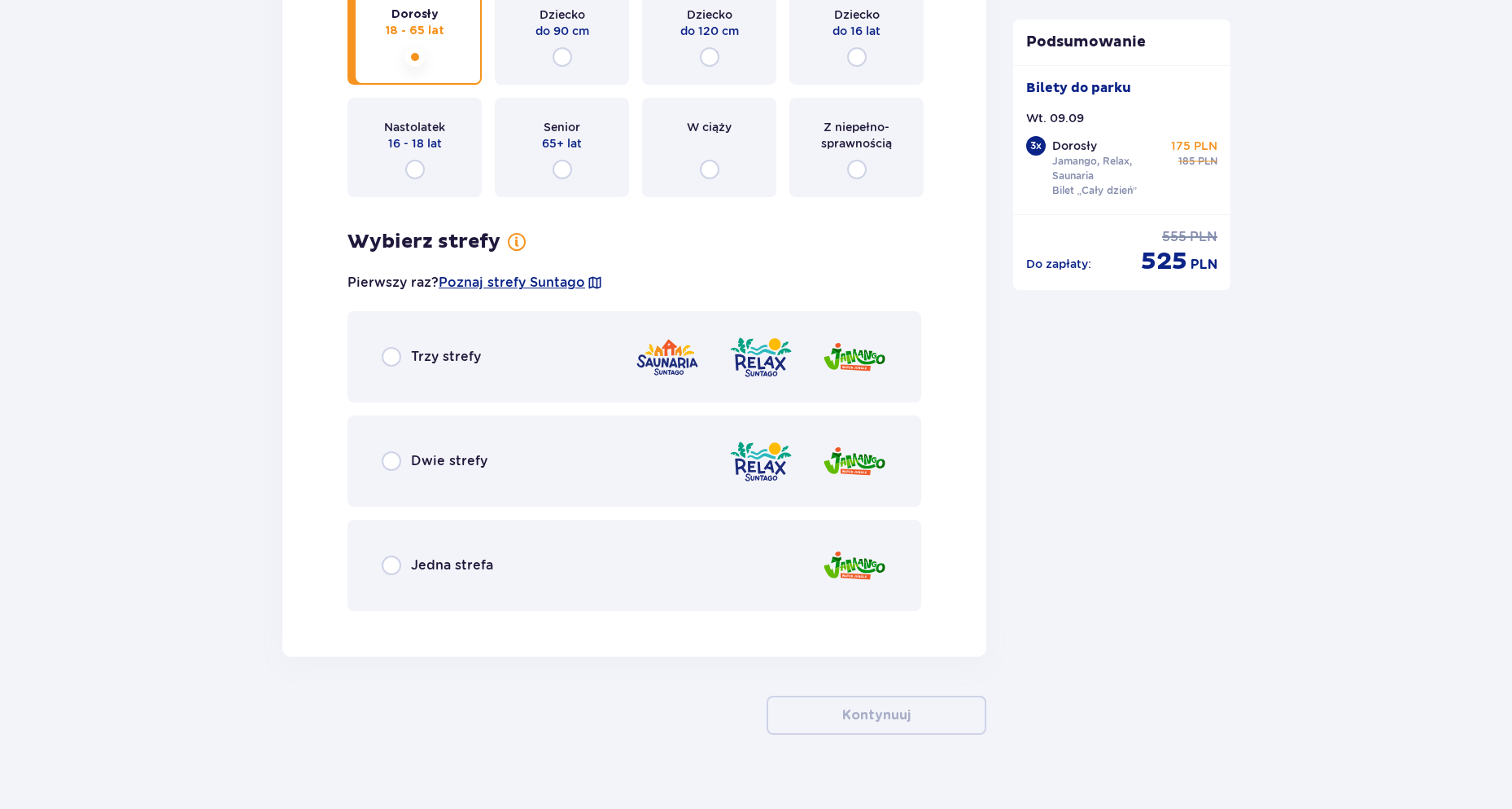
scroll to position [4888, 0]
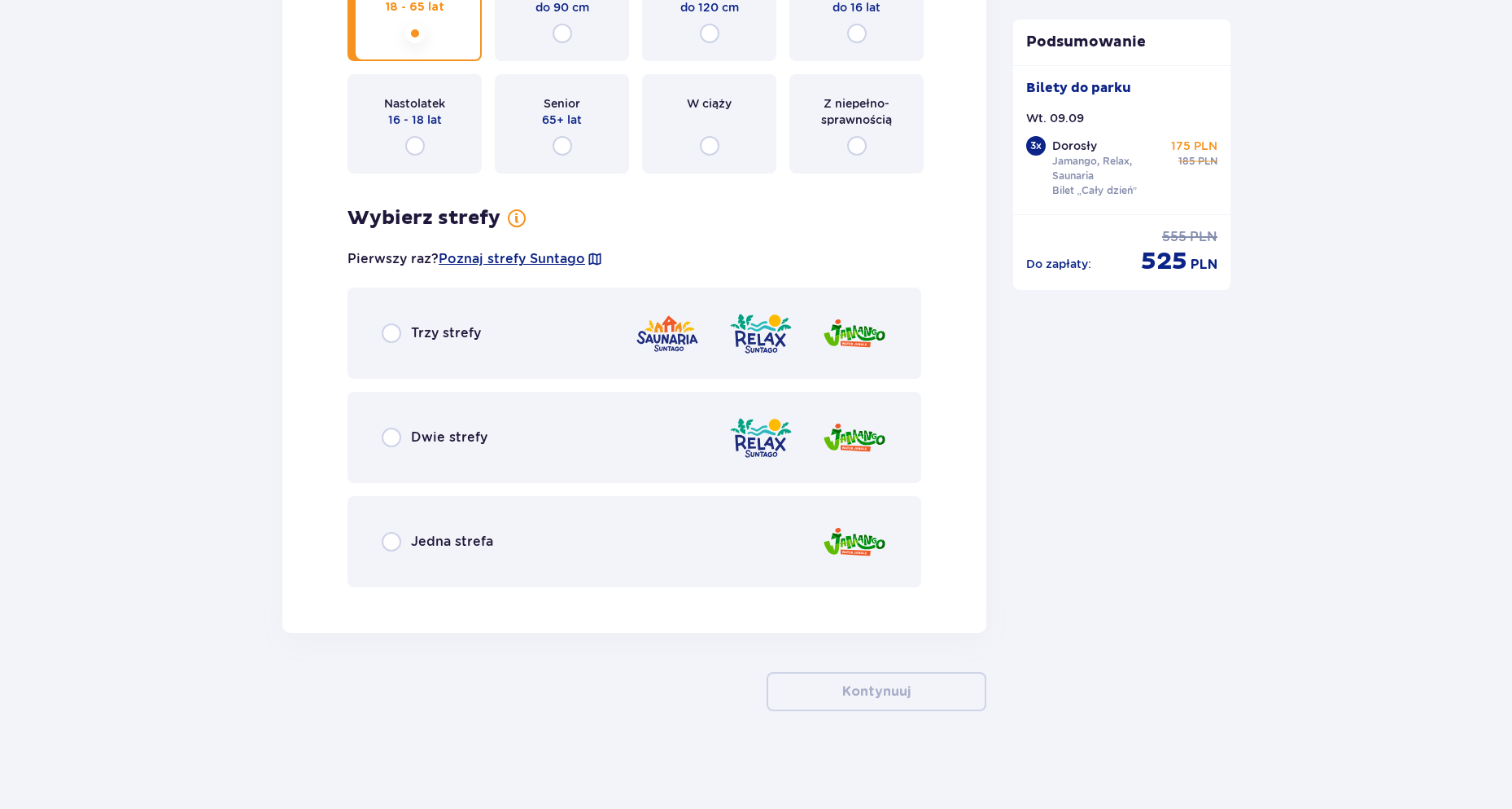
click at [402, 347] on div "Trzy strefy" at bounding box center [635, 332] width 574 height 91
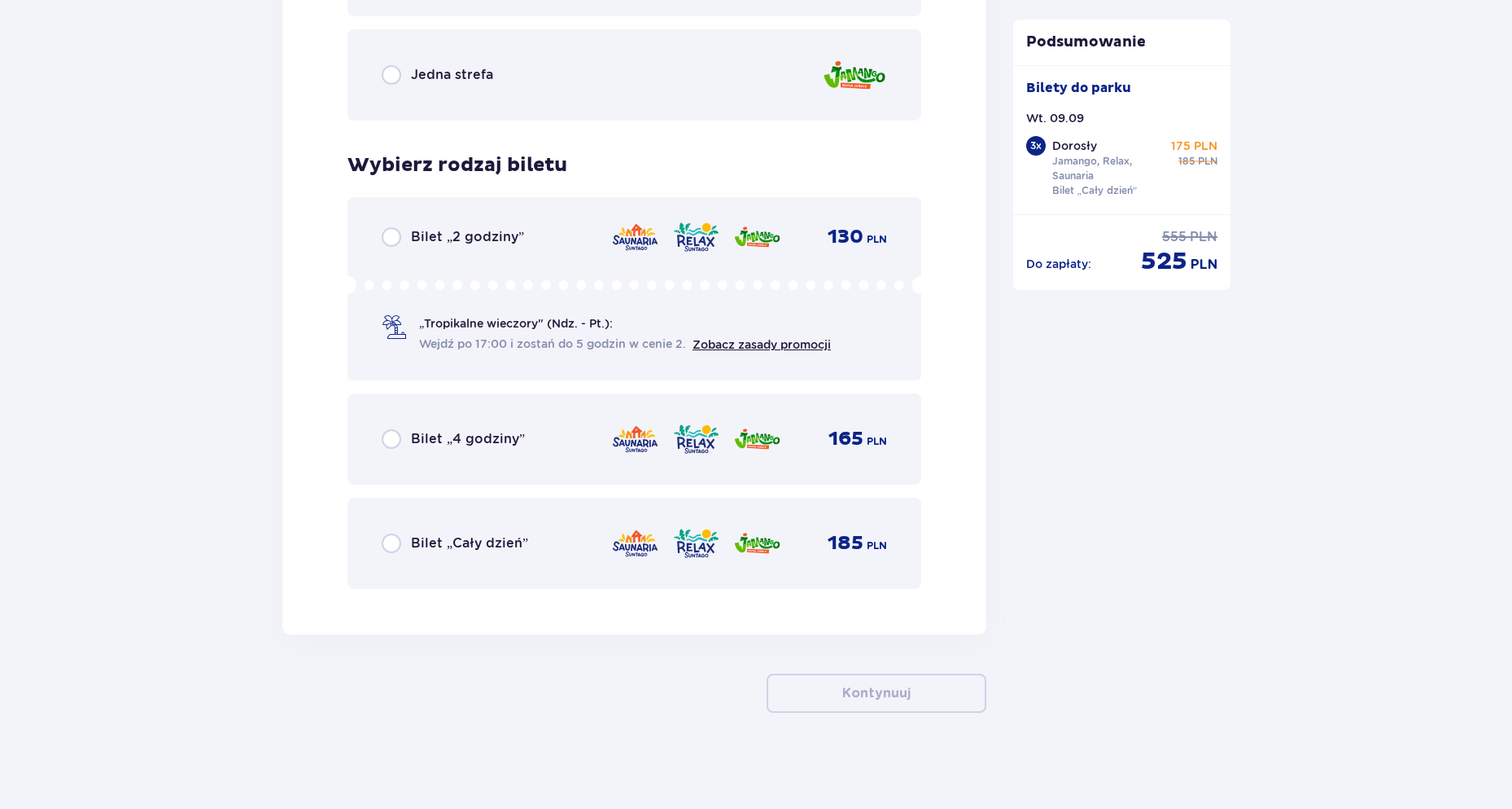
scroll to position [5356, 0]
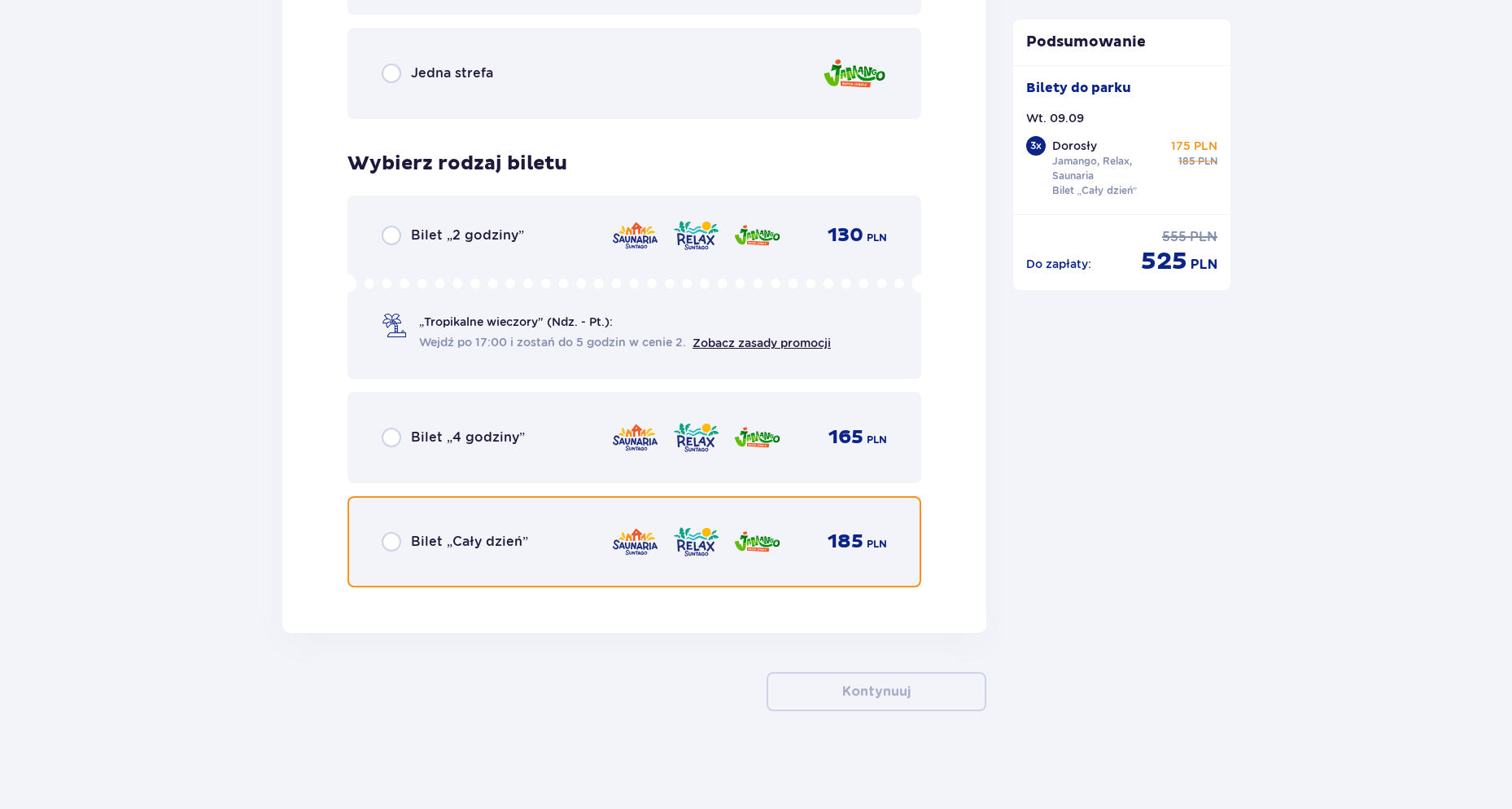
click at [386, 548] on input "radio" at bounding box center [392, 542] width 20 height 20
radio input "true"
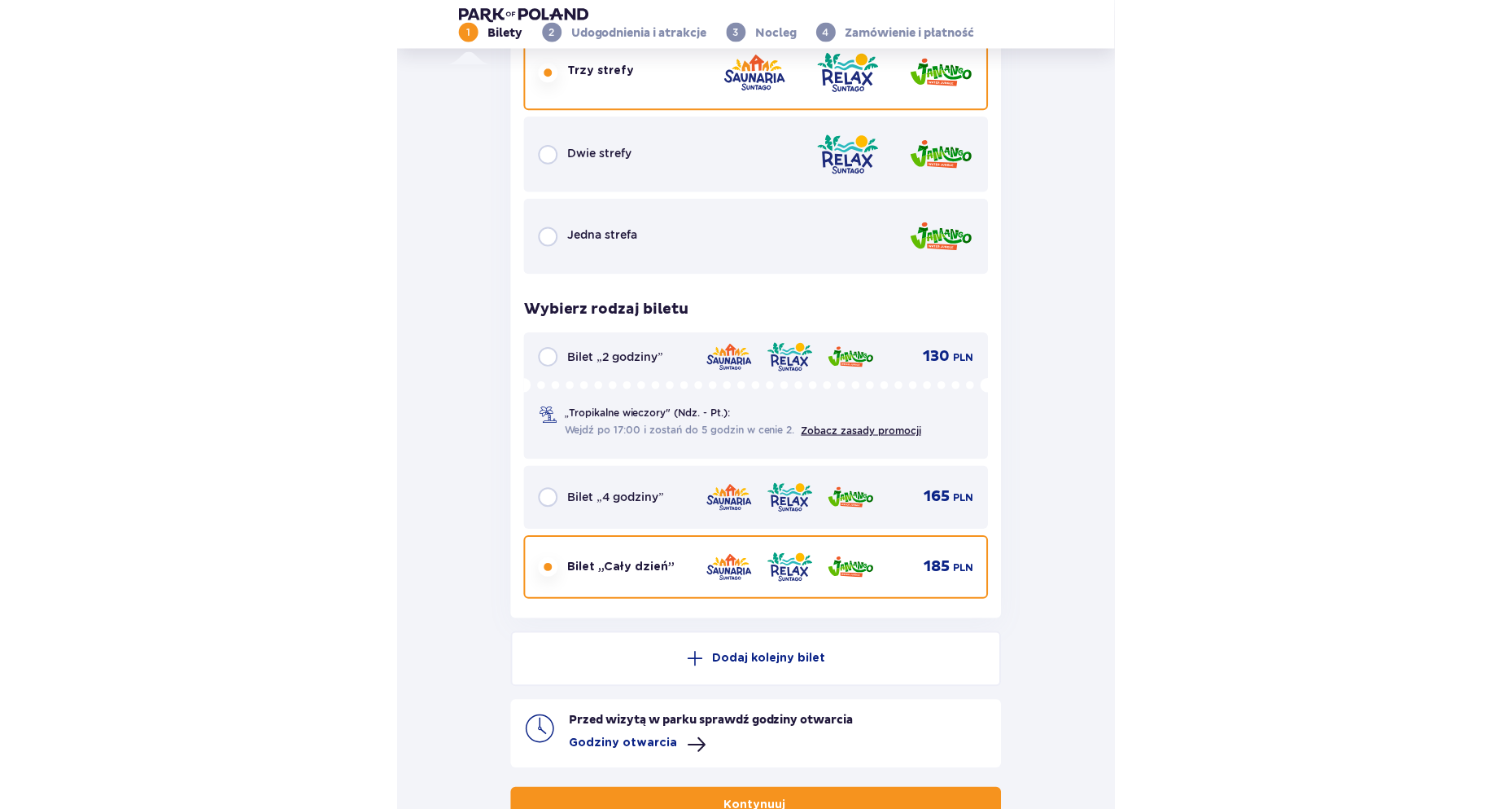
scroll to position [4722, 0]
